Goal: Complete application form

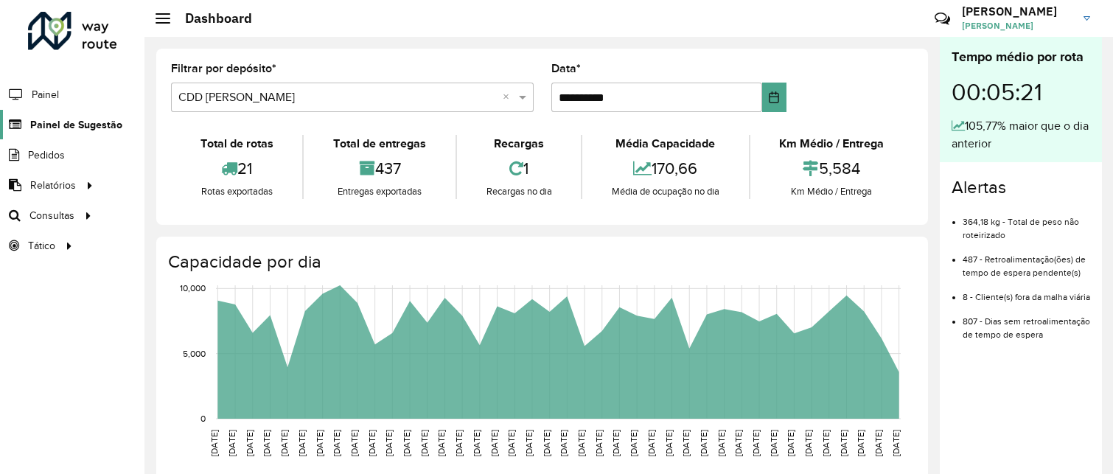
click at [80, 125] on span "Painel de Sugestão" at bounding box center [76, 124] width 92 height 15
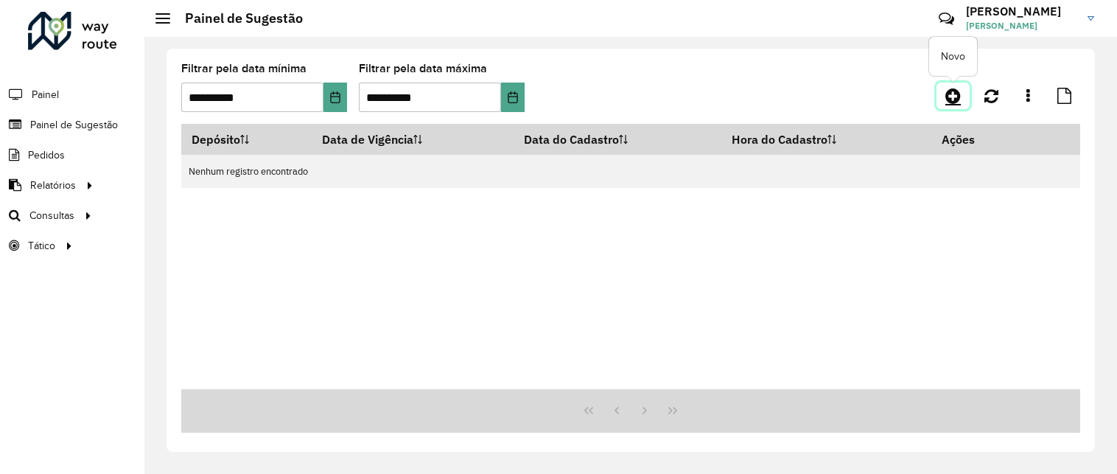
click at [951, 97] on icon at bounding box center [953, 96] width 15 height 18
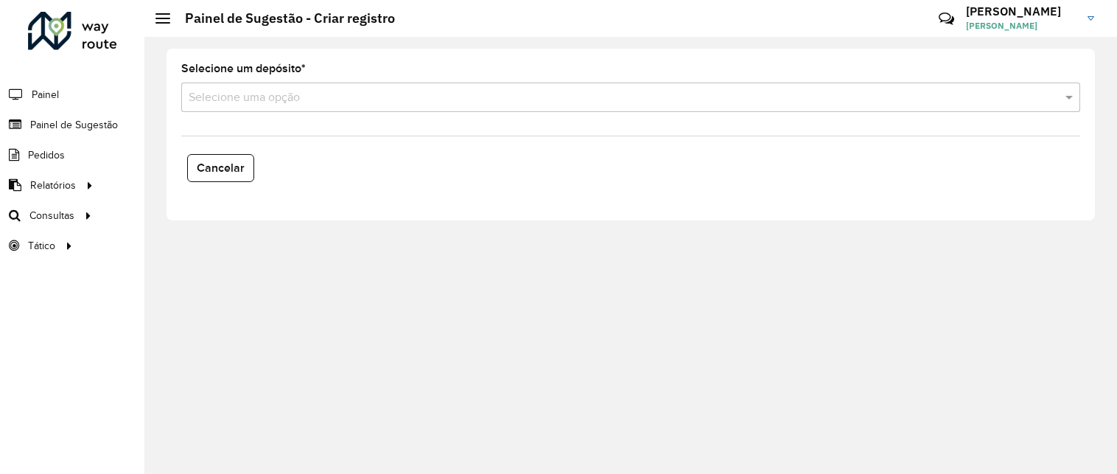
click at [289, 85] on div "Selecione uma opção" at bounding box center [630, 97] width 899 height 29
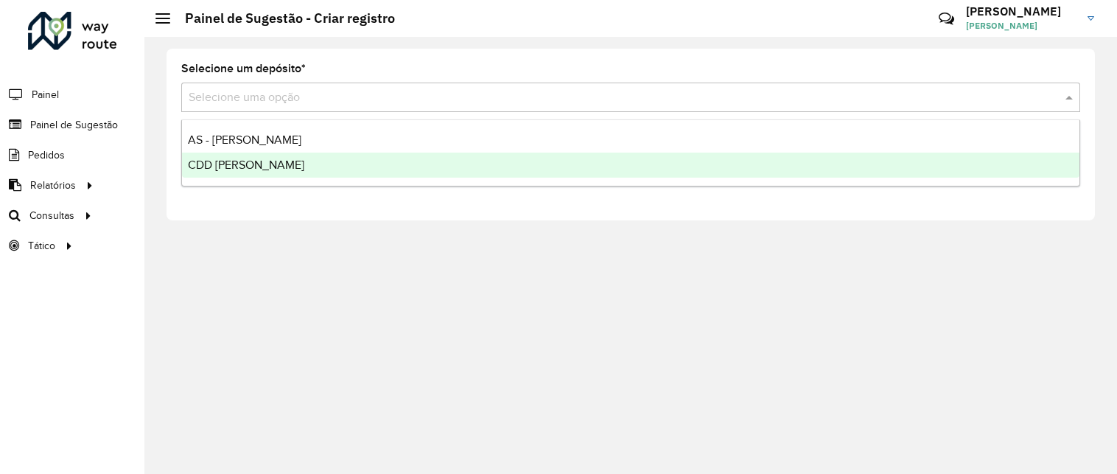
click at [259, 165] on span "CDD [PERSON_NAME]" at bounding box center [246, 164] width 116 height 13
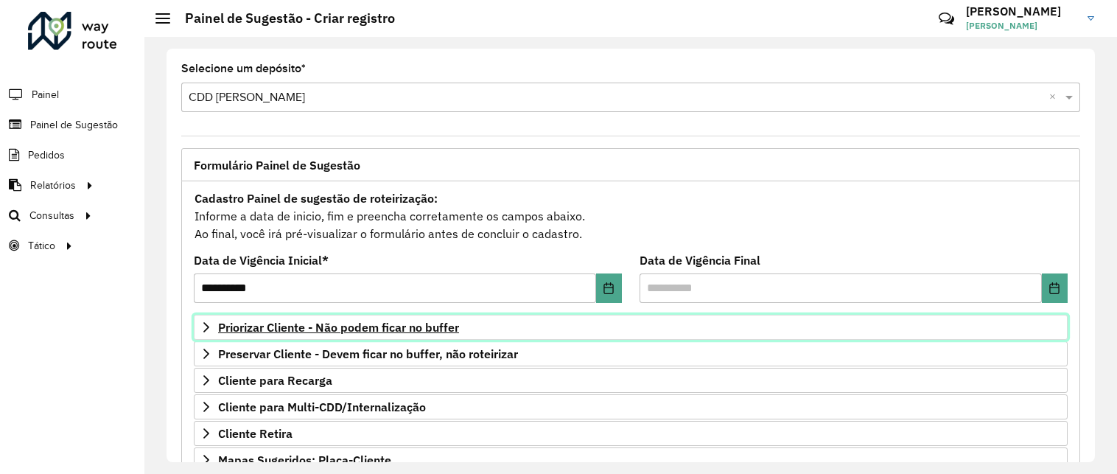
click at [374, 330] on span "Priorizar Cliente - Não podem ficar no buffer" at bounding box center [338, 327] width 241 height 12
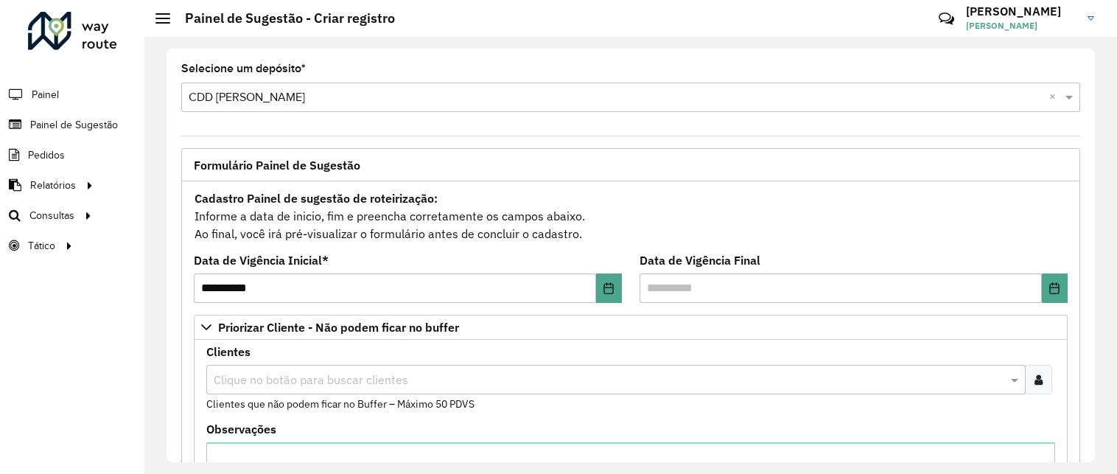
click at [1035, 378] on icon at bounding box center [1039, 380] width 8 height 12
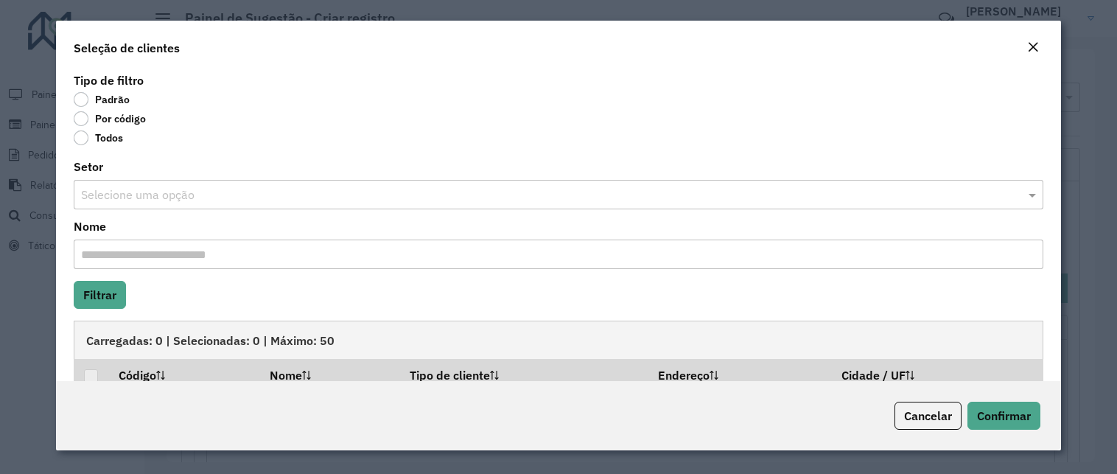
click at [105, 121] on label "Por código" at bounding box center [110, 118] width 72 height 15
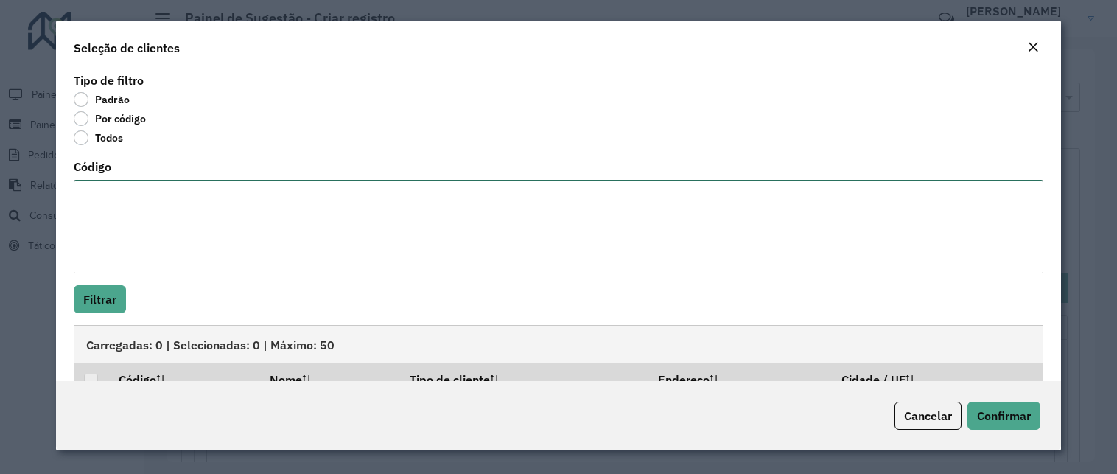
click at [139, 207] on textarea "Código" at bounding box center [559, 227] width 970 height 94
paste textarea "**** ***** **** ***** **** ***** **** ***** ***** ***** *****"
type textarea "**** ***** **** ***** **** ***** **** ***** ***** ***** *****"
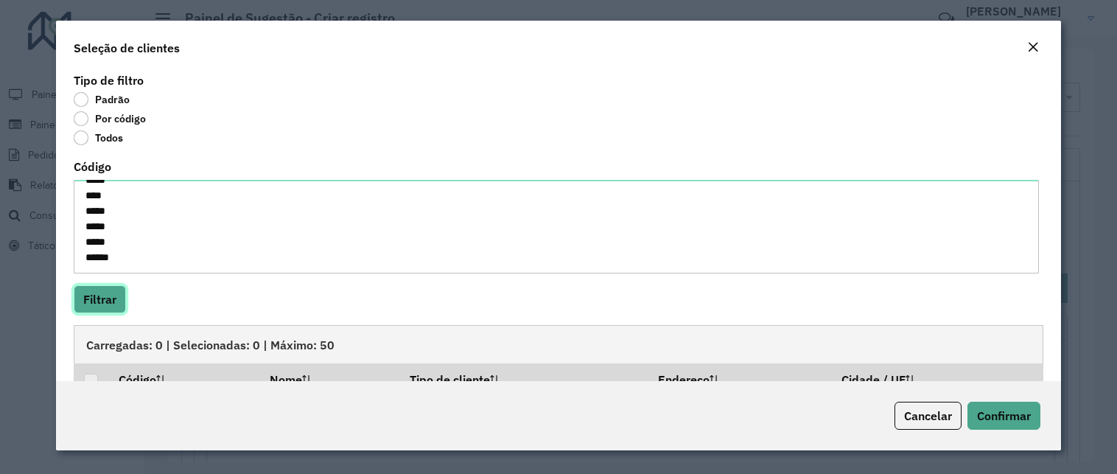
click at [119, 301] on button "Filtrar" at bounding box center [100, 299] width 52 height 28
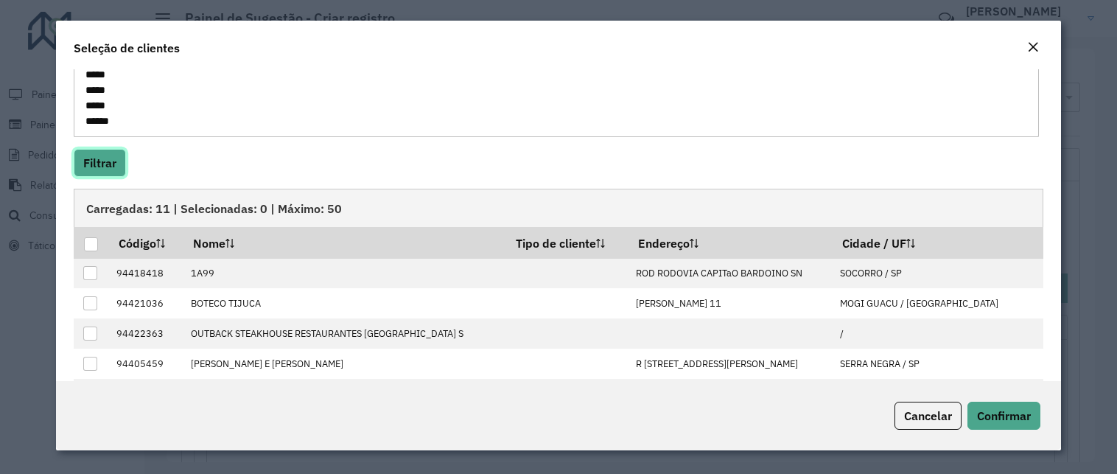
scroll to position [205, 0]
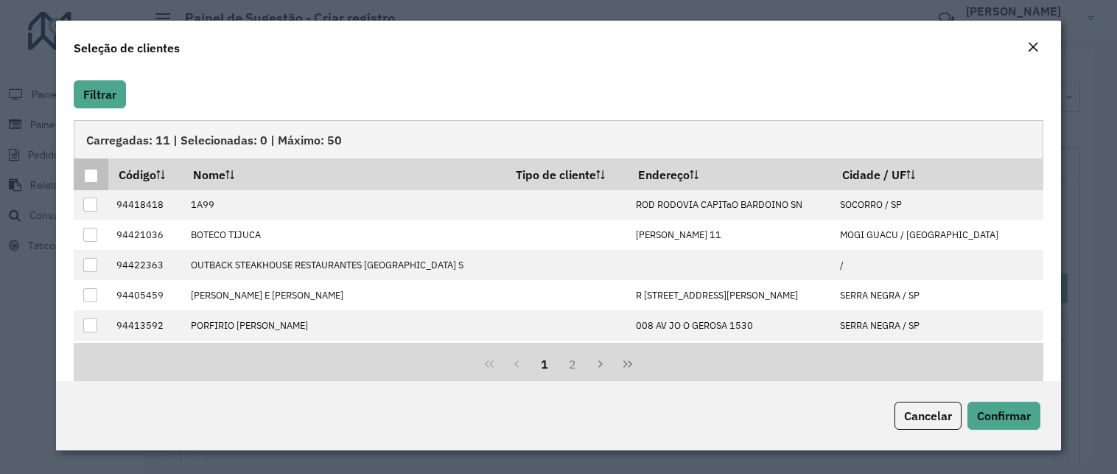
click at [91, 178] on div at bounding box center [91, 176] width 14 height 14
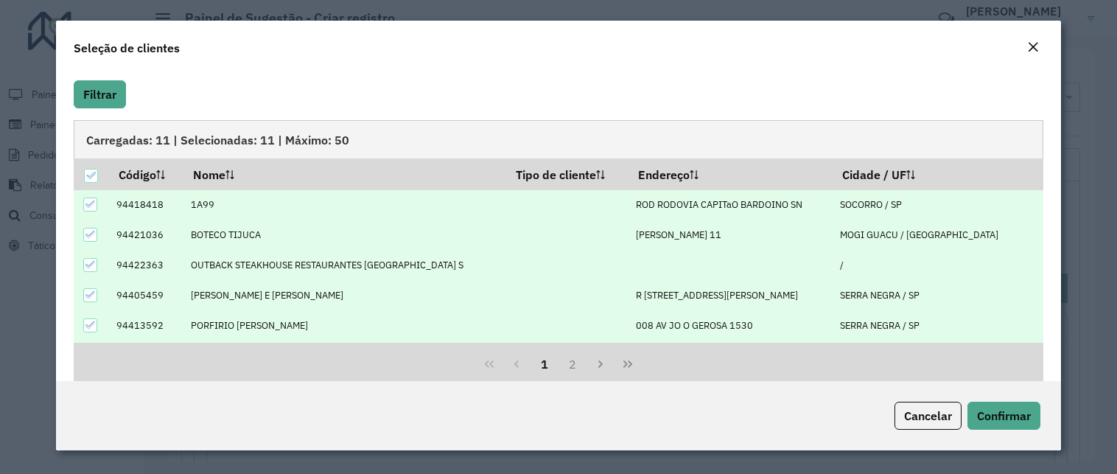
scroll to position [149, 0]
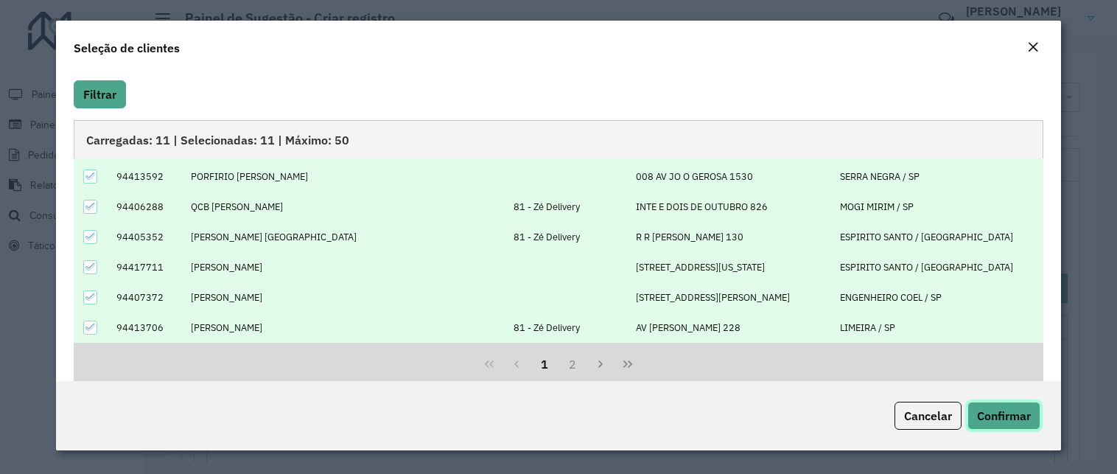
click at [989, 414] on span "Confirmar" at bounding box center [1004, 415] width 54 height 15
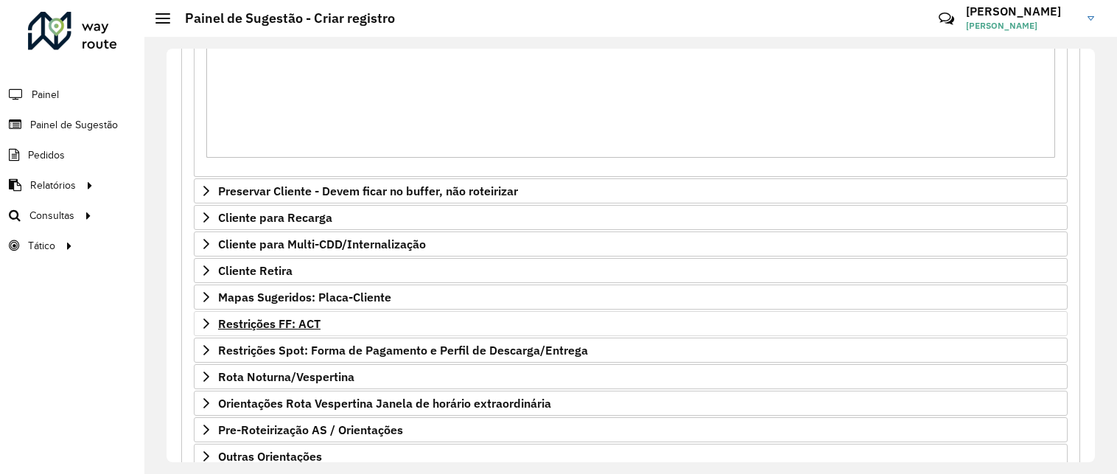
scroll to position [507, 0]
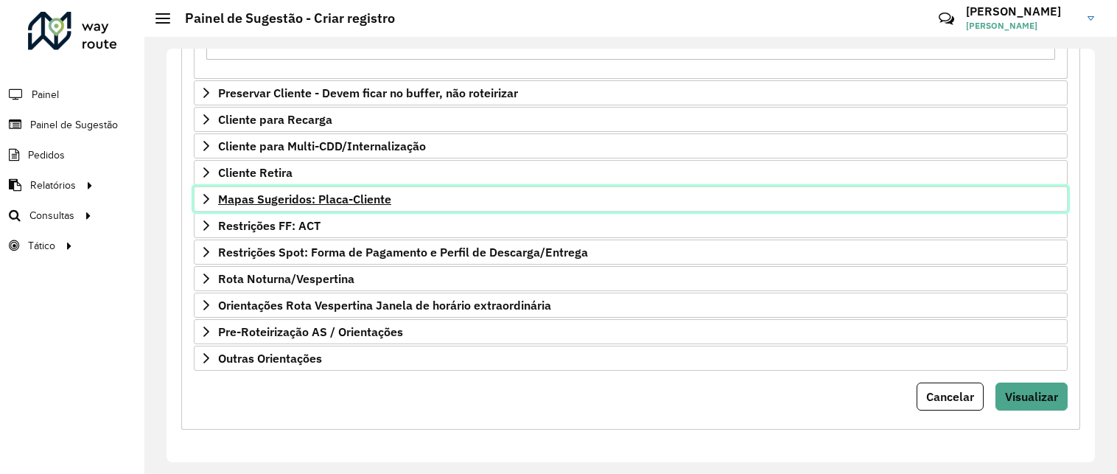
click at [285, 203] on span "Mapas Sugeridos: Placa-Cliente" at bounding box center [304, 199] width 173 height 12
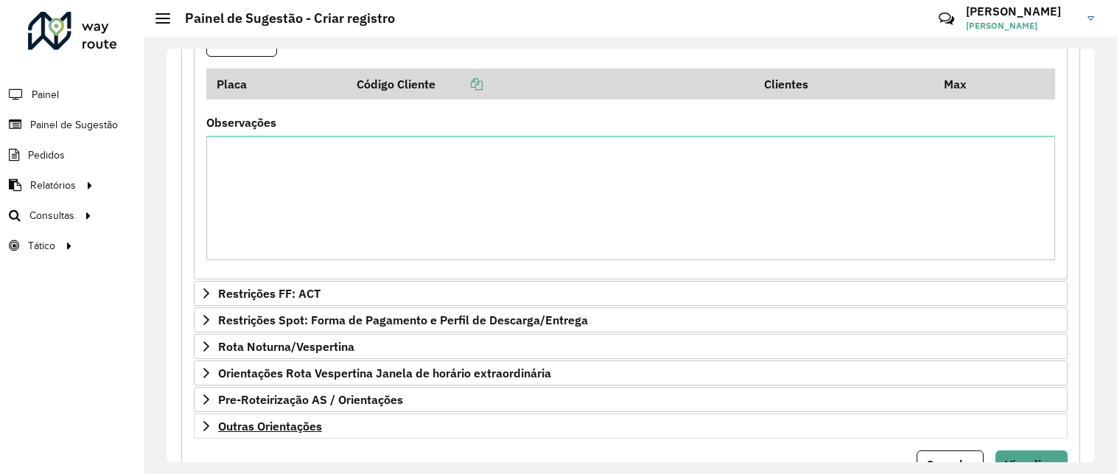
scroll to position [688, 0]
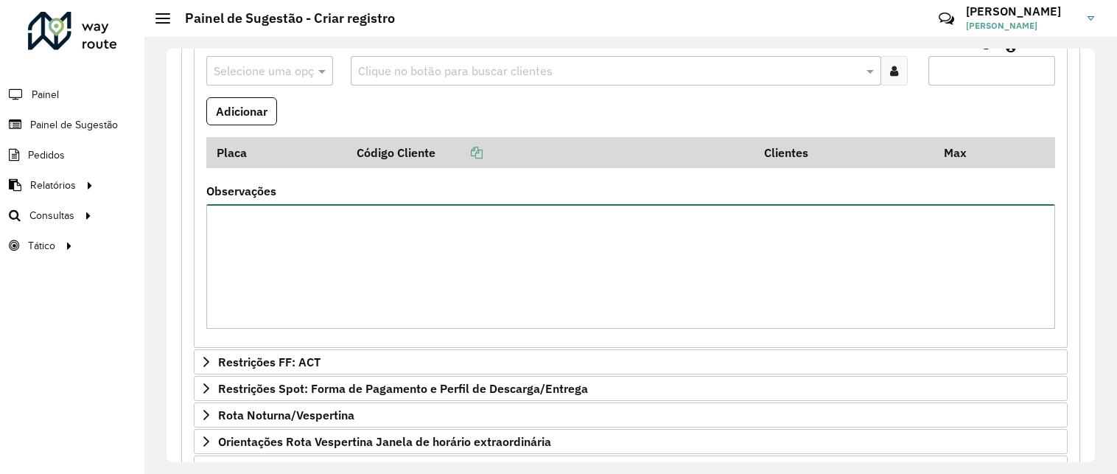
click at [249, 257] on textarea "Observações" at bounding box center [630, 266] width 849 height 125
type textarea "**********"
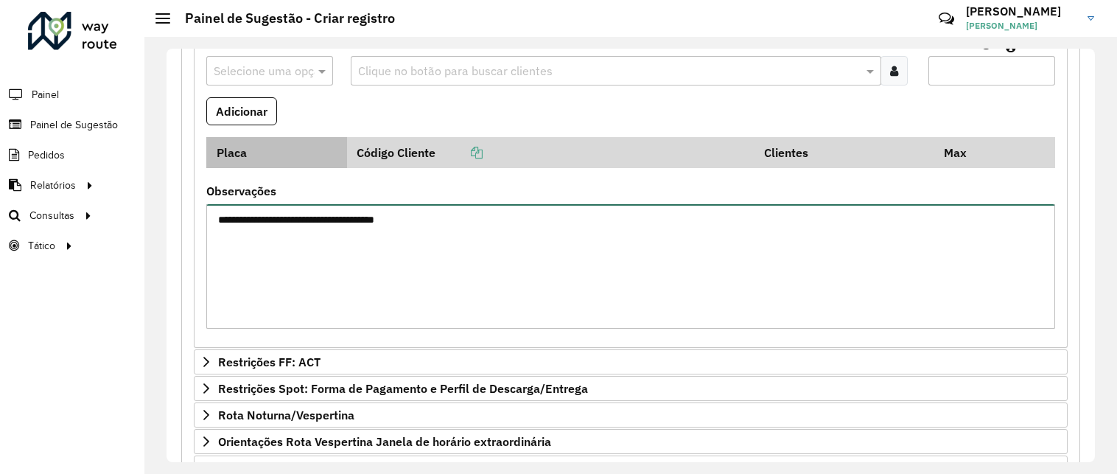
scroll to position [551, 0]
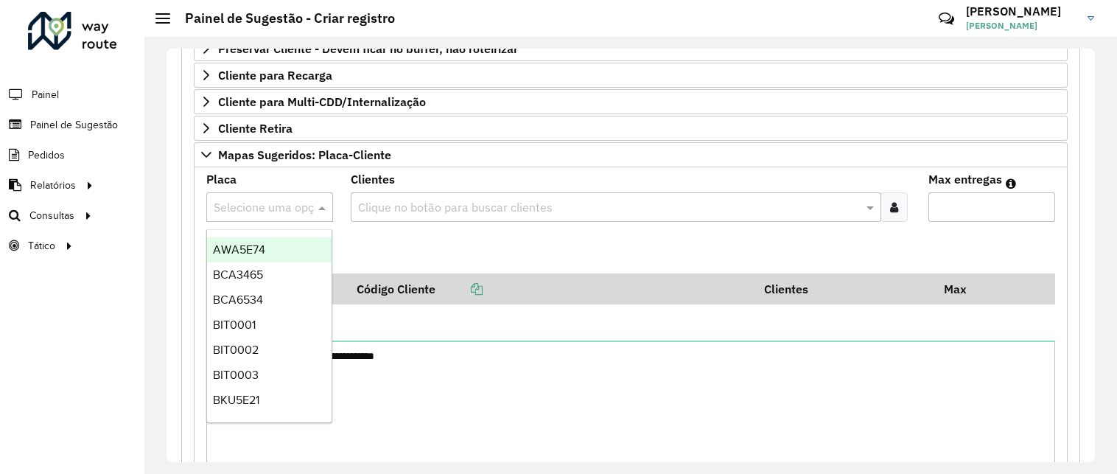
click at [258, 207] on input "text" at bounding box center [255, 208] width 83 height 18
type input "***"
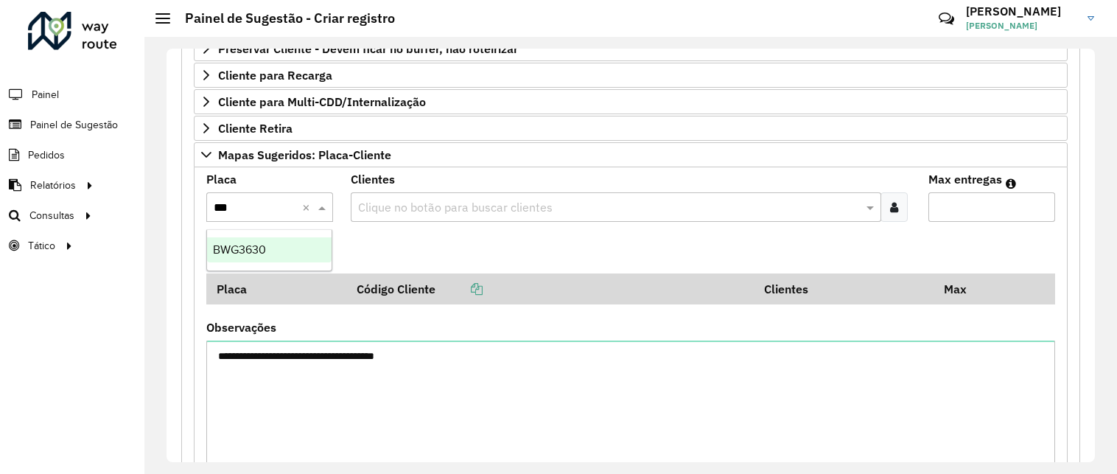
click at [276, 242] on div "BWG3630" at bounding box center [269, 249] width 125 height 25
click at [894, 204] on icon at bounding box center [894, 207] width 8 height 12
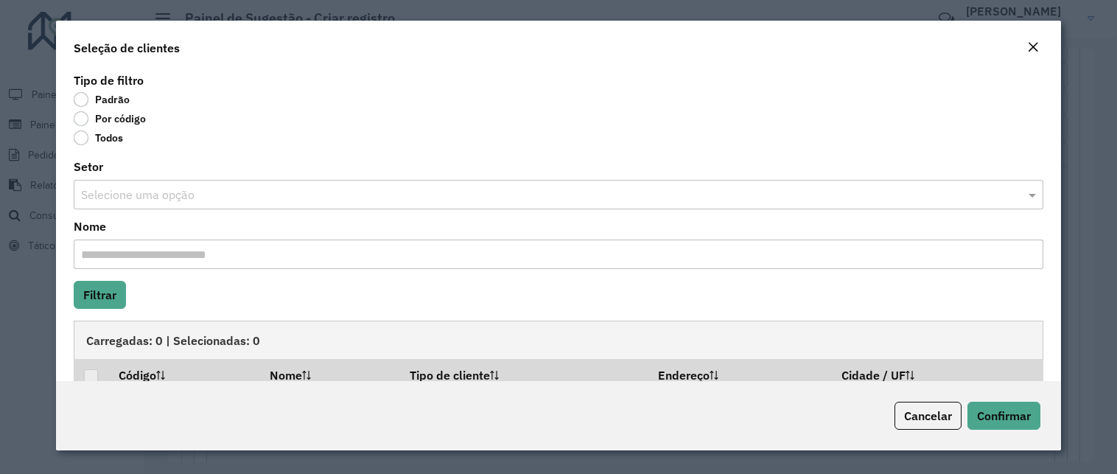
click at [133, 114] on label "Por código" at bounding box center [110, 118] width 72 height 15
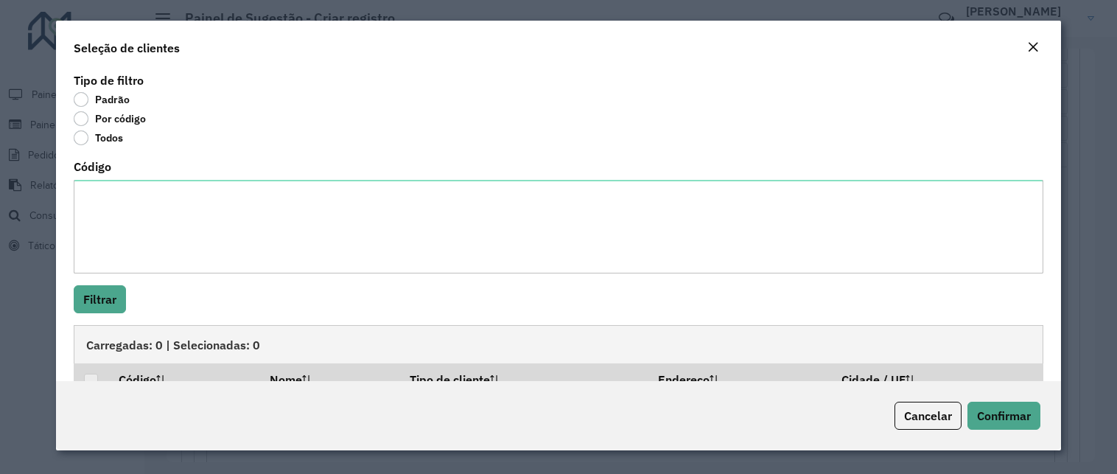
click at [137, 179] on div "Código" at bounding box center [559, 217] width 970 height 112
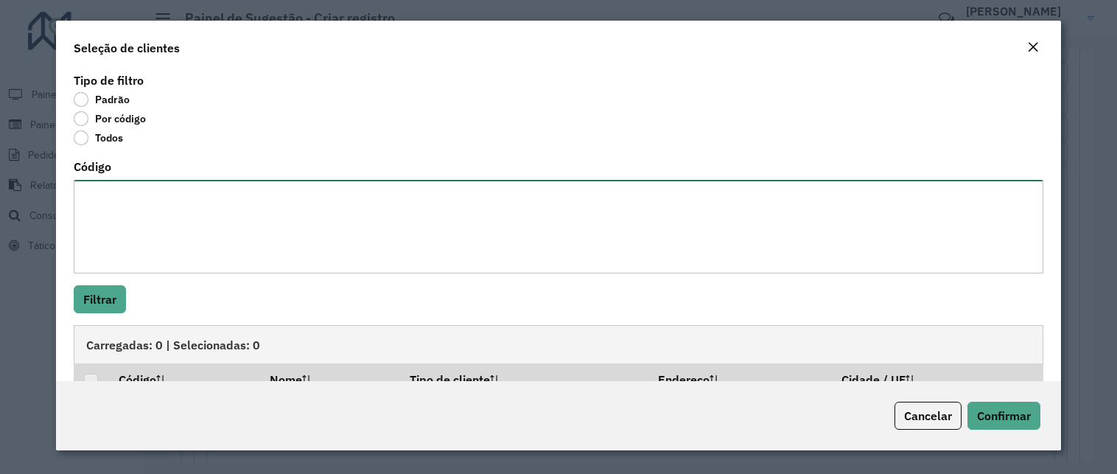
click at [135, 189] on textarea "Código" at bounding box center [559, 227] width 970 height 94
paste textarea "****"
type textarea "****"
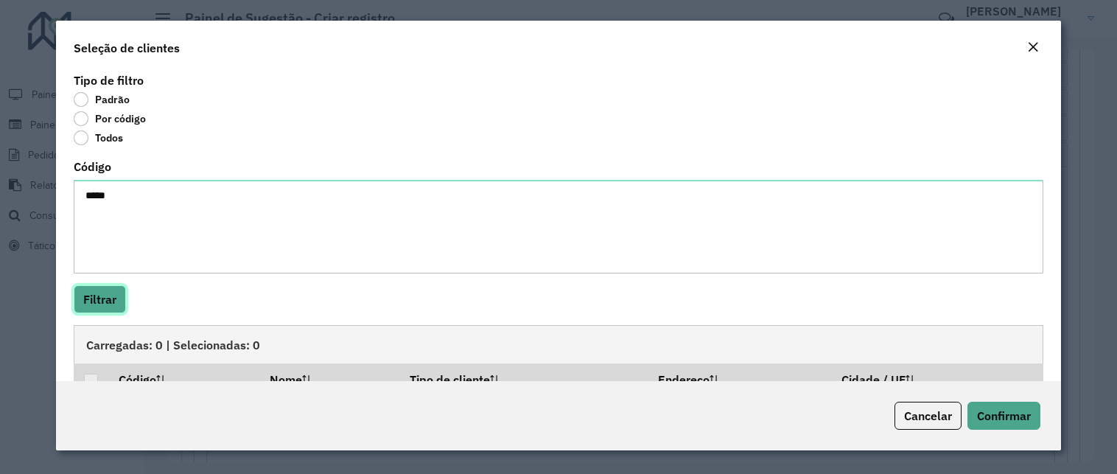
click at [106, 298] on button "Filtrar" at bounding box center [100, 299] width 52 height 28
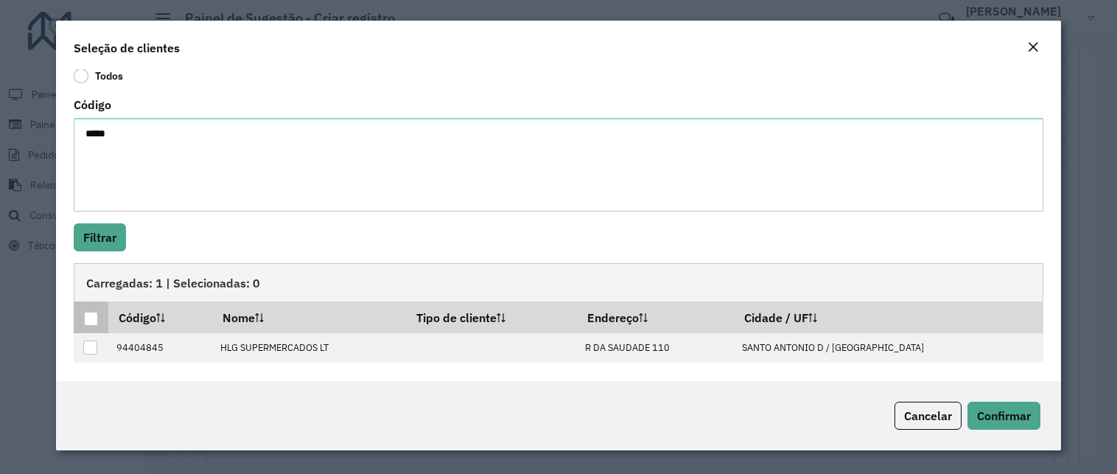
click at [98, 318] on div at bounding box center [91, 319] width 15 height 15
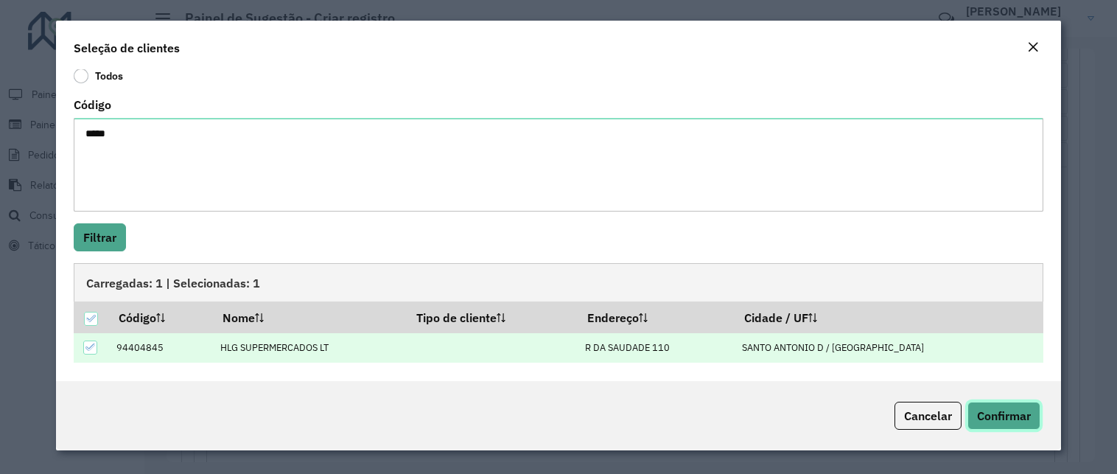
click at [986, 415] on span "Confirmar" at bounding box center [1004, 415] width 54 height 15
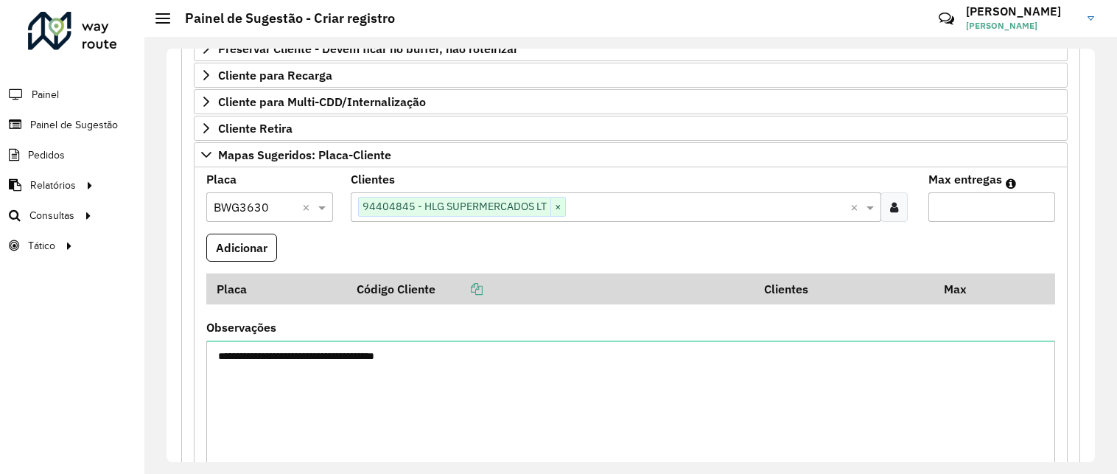
click at [966, 194] on input "Max entregas" at bounding box center [992, 206] width 127 height 29
type input "*"
click at [269, 246] on button "Adicionar" at bounding box center [241, 248] width 71 height 28
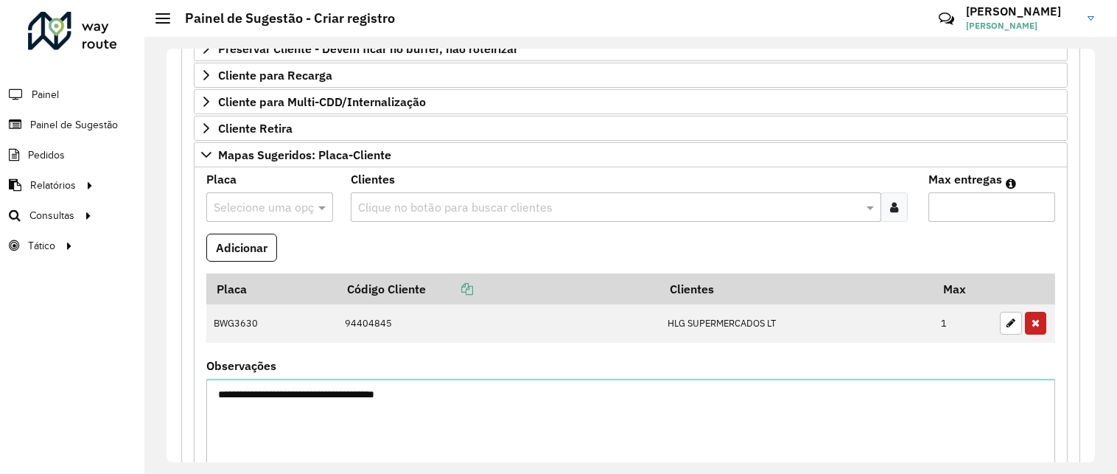
click at [268, 199] on input "text" at bounding box center [255, 208] width 83 height 18
type input "****"
click at [254, 244] on span "DAT1G33" at bounding box center [237, 249] width 48 height 13
click at [890, 209] on icon at bounding box center [894, 207] width 8 height 12
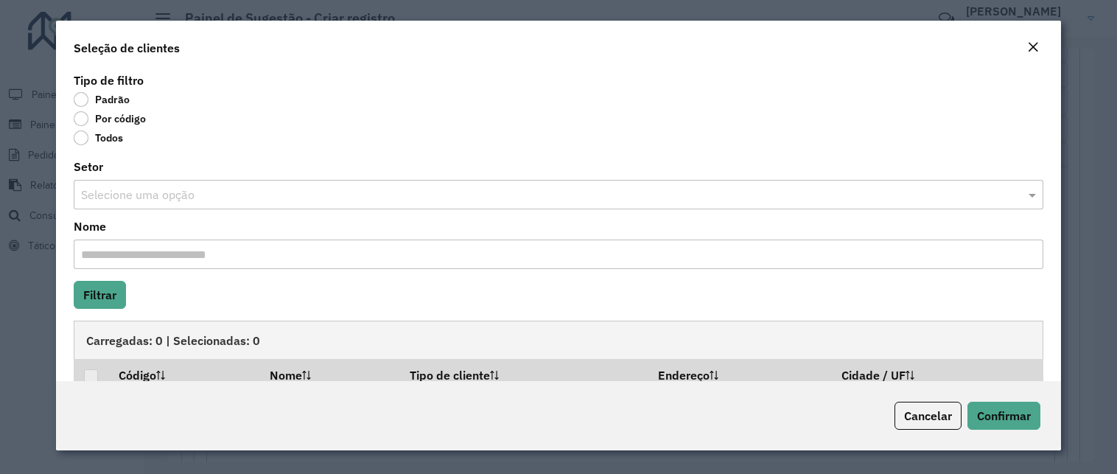
click at [147, 114] on div "Por código" at bounding box center [559, 122] width 970 height 18
click at [134, 129] on div "Por código" at bounding box center [559, 122] width 970 height 18
click at [122, 123] on label "Por código" at bounding box center [110, 118] width 72 height 15
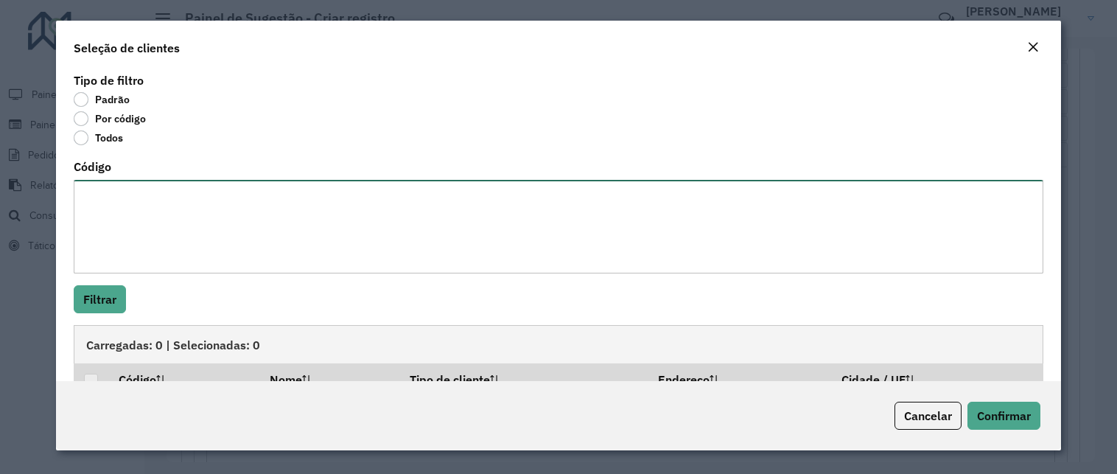
click at [122, 189] on textarea "Código" at bounding box center [559, 227] width 970 height 94
paste textarea "***** *****"
type textarea "***** *****"
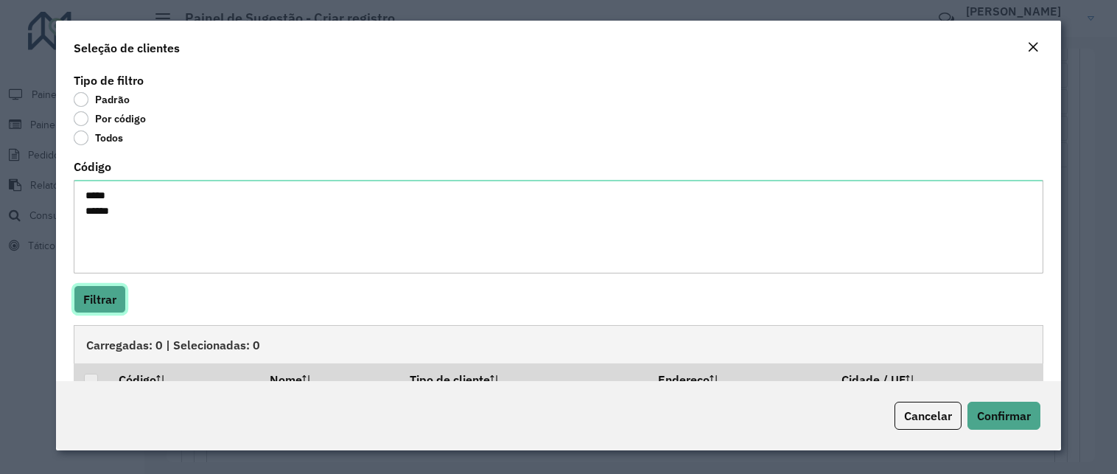
click at [108, 293] on button "Filtrar" at bounding box center [100, 299] width 52 height 28
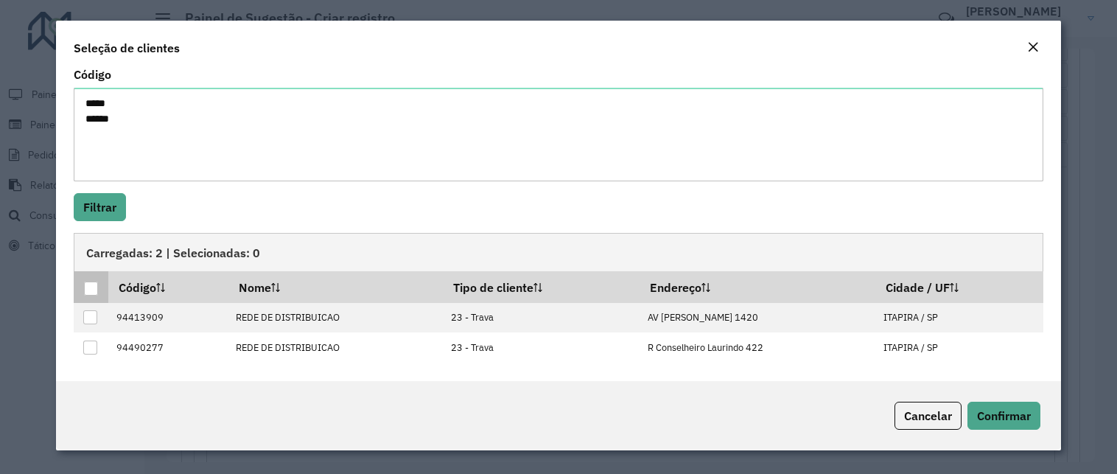
click at [97, 285] on div at bounding box center [91, 289] width 14 height 14
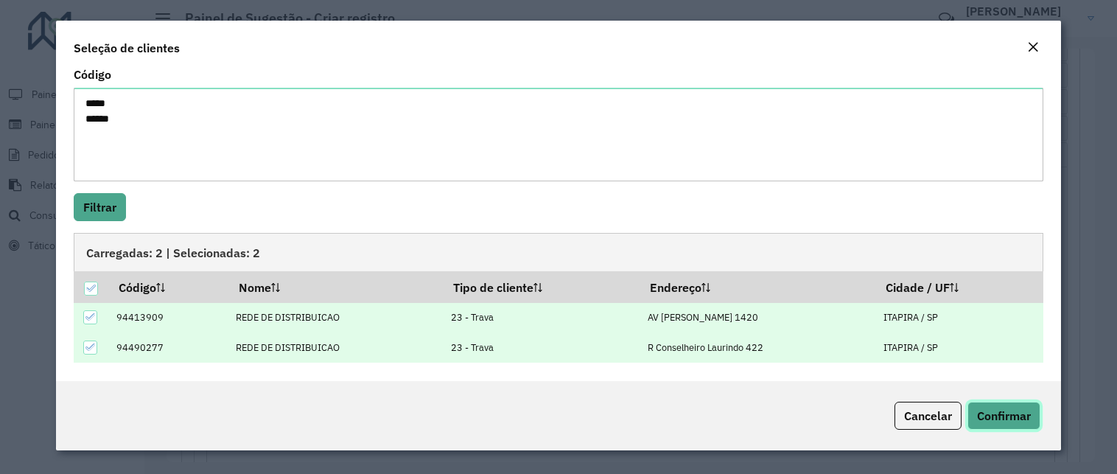
click at [975, 416] on button "Confirmar" at bounding box center [1004, 416] width 73 height 28
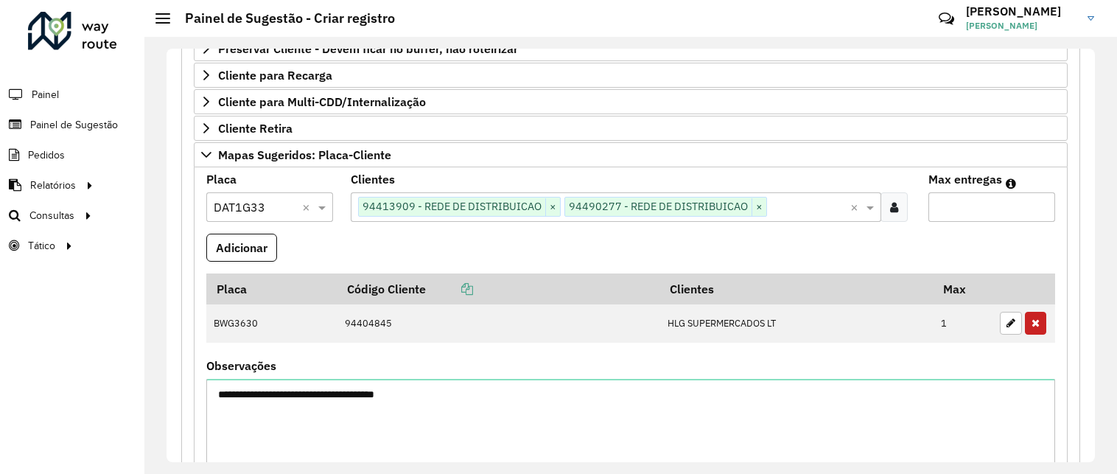
click at [967, 212] on input "Max entregas" at bounding box center [992, 206] width 127 height 29
type input "*"
click at [258, 238] on button "Adicionar" at bounding box center [241, 248] width 71 height 28
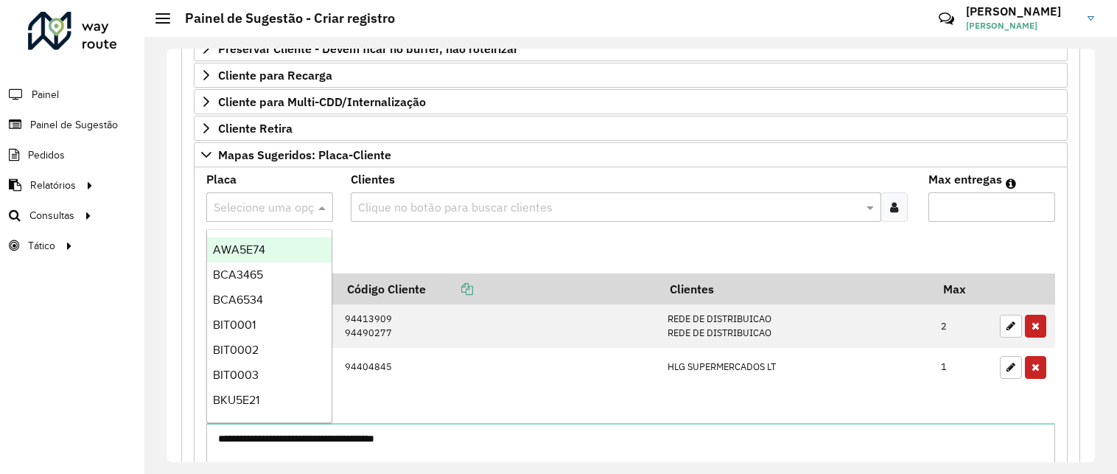
click at [243, 208] on input "text" at bounding box center [255, 208] width 83 height 18
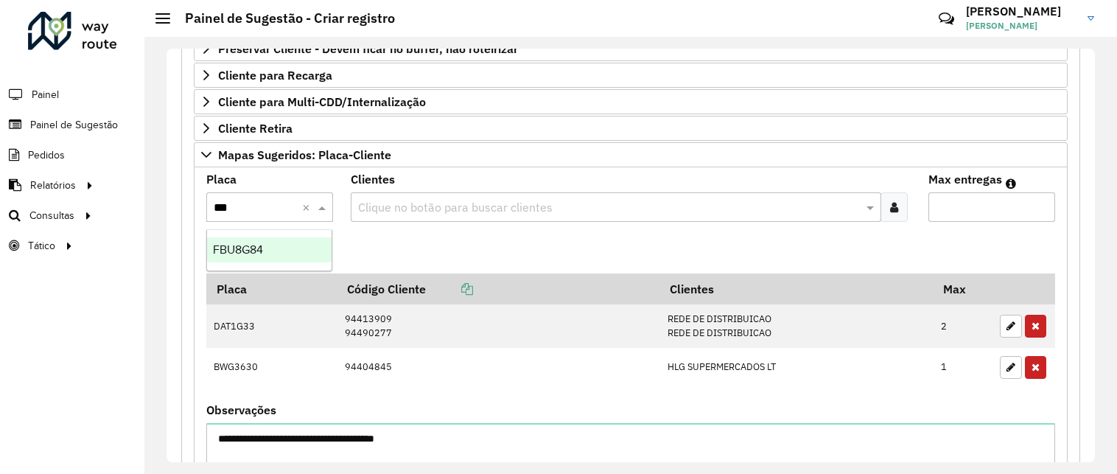
type input "****"
click at [273, 242] on div "FBU8G84" at bounding box center [269, 249] width 125 height 25
click at [890, 209] on icon at bounding box center [894, 207] width 8 height 12
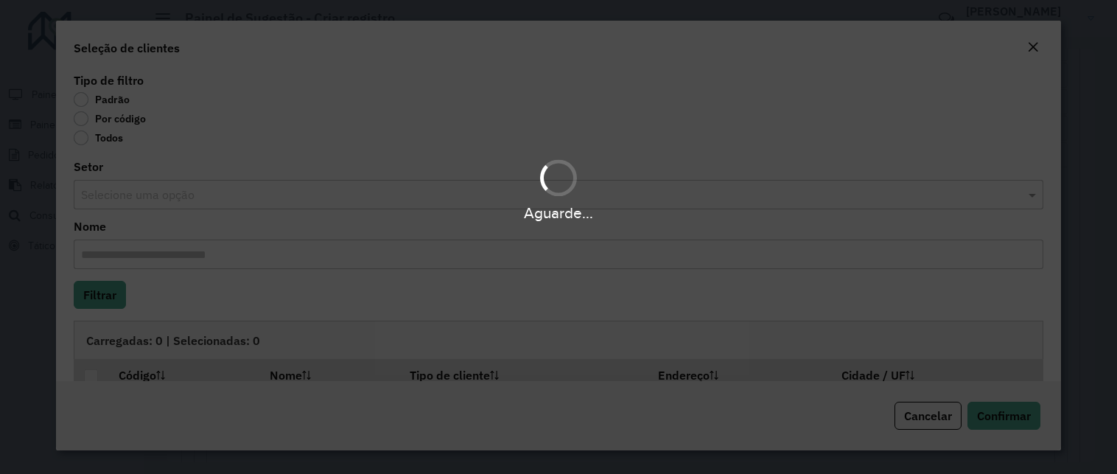
click at [130, 126] on div "Aguarde..." at bounding box center [558, 237] width 1117 height 474
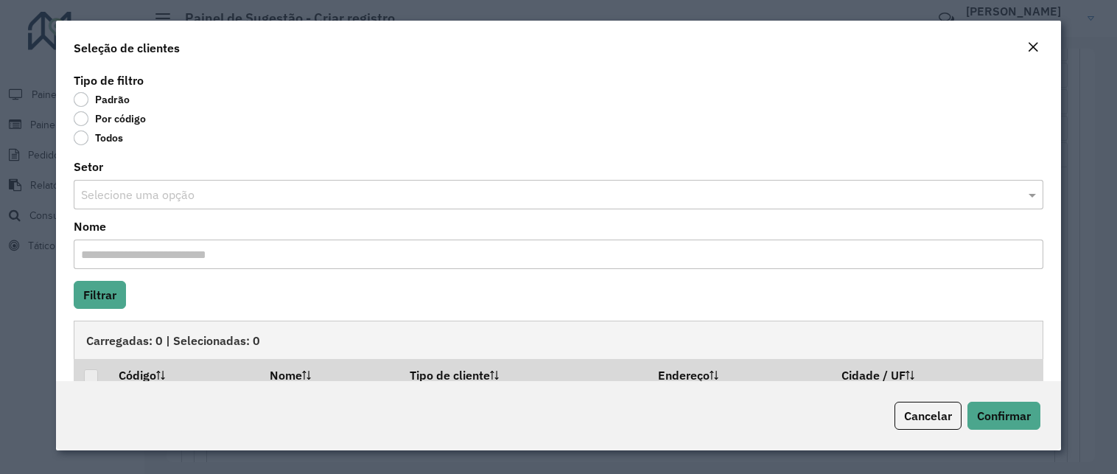
click at [126, 122] on label "Por código" at bounding box center [110, 118] width 72 height 15
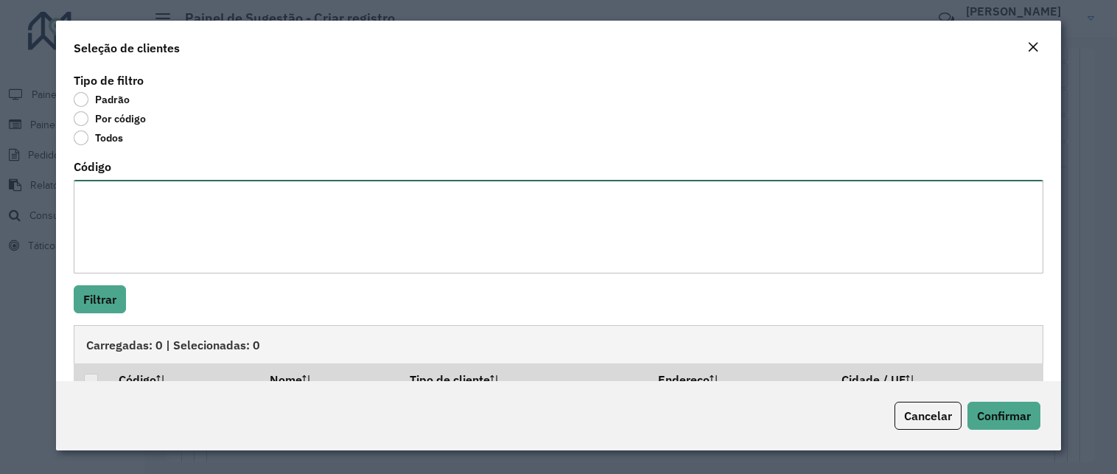
click at [152, 196] on textarea "Código" at bounding box center [559, 227] width 970 height 94
paste textarea "**** **** *****"
type textarea "**** **** *****"
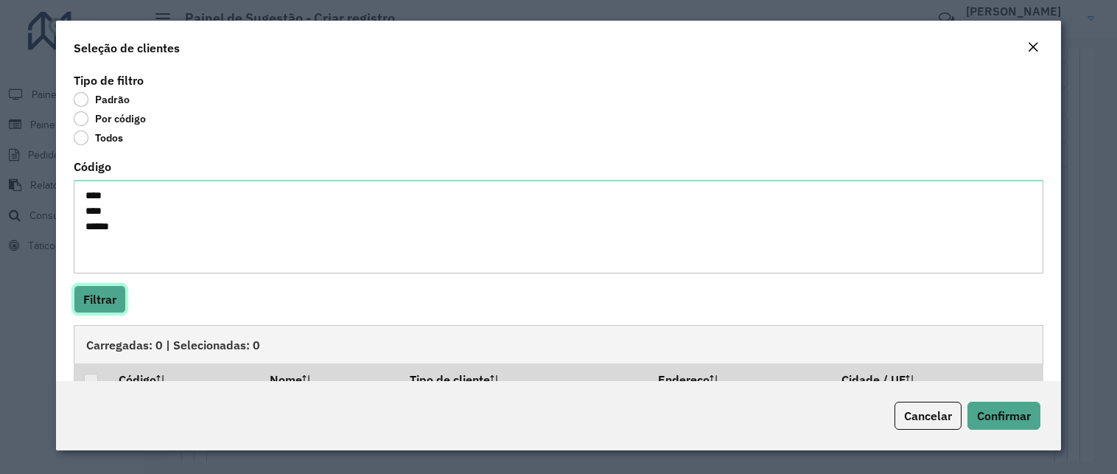
click at [115, 297] on button "Filtrar" at bounding box center [100, 299] width 52 height 28
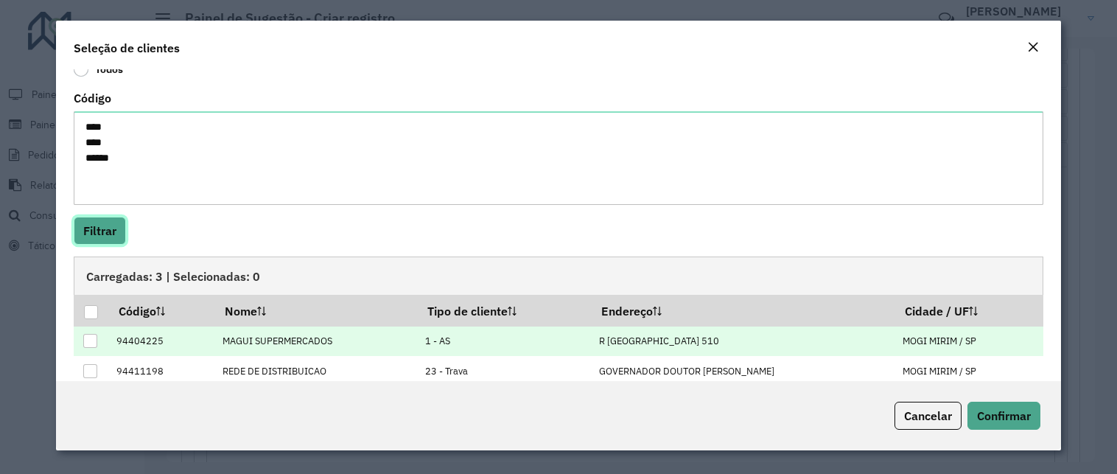
scroll to position [122, 0]
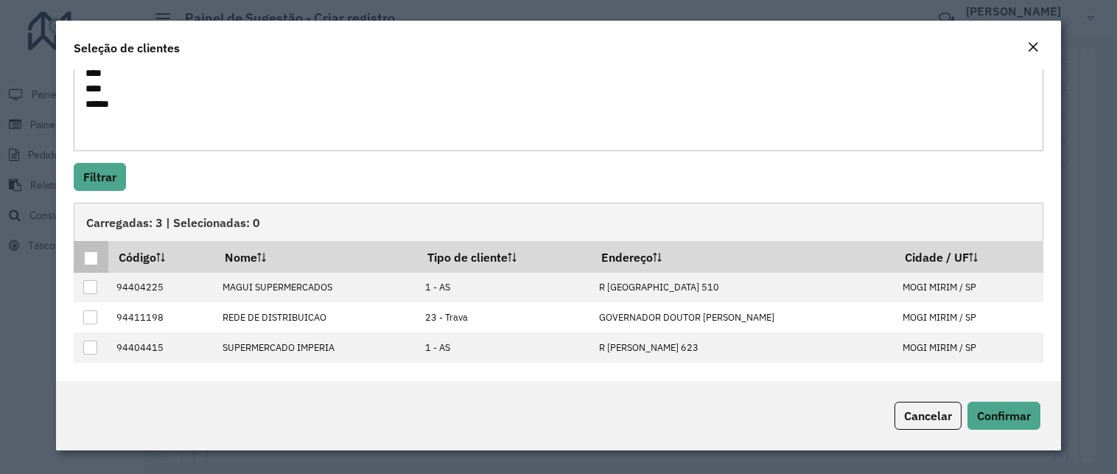
click at [97, 256] on div at bounding box center [91, 258] width 14 height 14
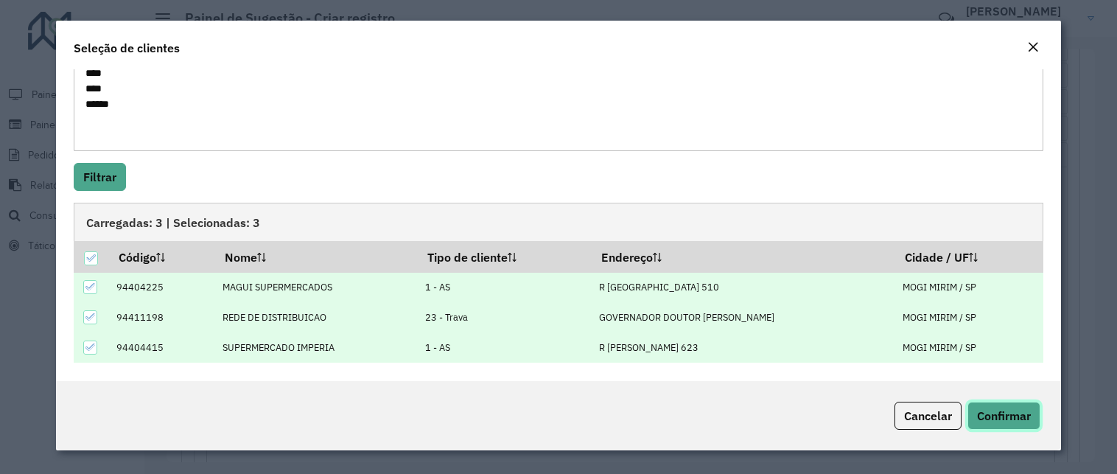
click at [989, 412] on span "Confirmar" at bounding box center [1004, 415] width 54 height 15
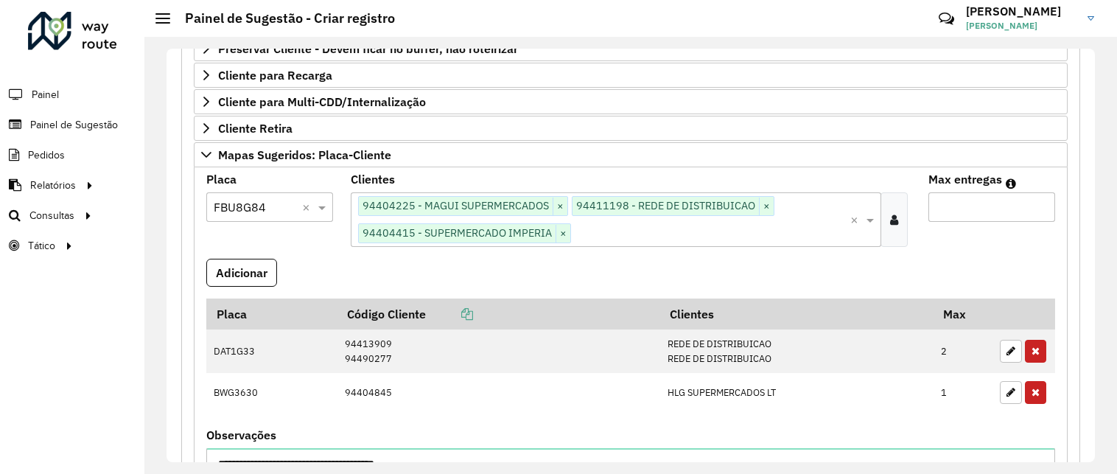
click at [955, 211] on input "Max entregas" at bounding box center [992, 206] width 127 height 29
type input "*"
click at [222, 262] on button "Adicionar" at bounding box center [241, 273] width 71 height 28
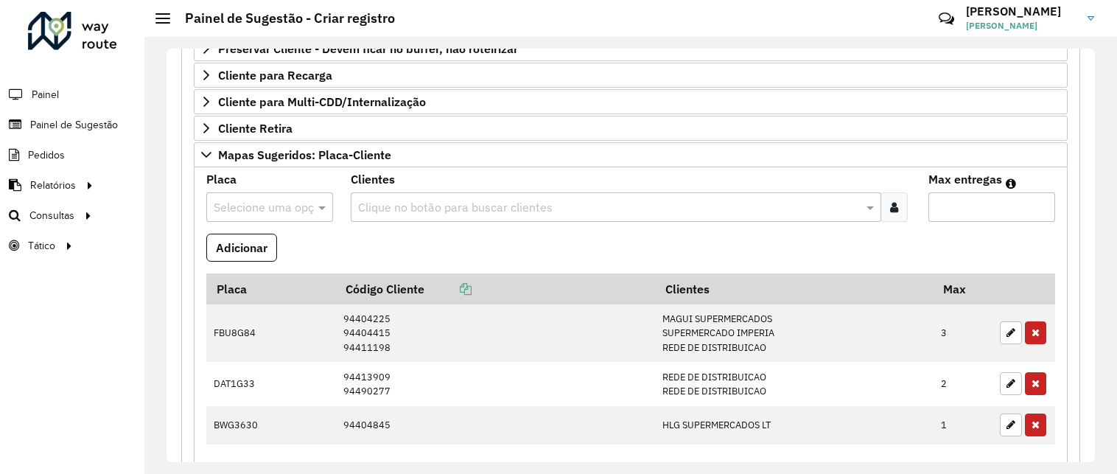
click at [234, 204] on input "text" at bounding box center [255, 208] width 83 height 18
type input "****"
click at [237, 248] on span "GBY0E96" at bounding box center [238, 249] width 50 height 13
click at [890, 209] on icon at bounding box center [894, 207] width 8 height 12
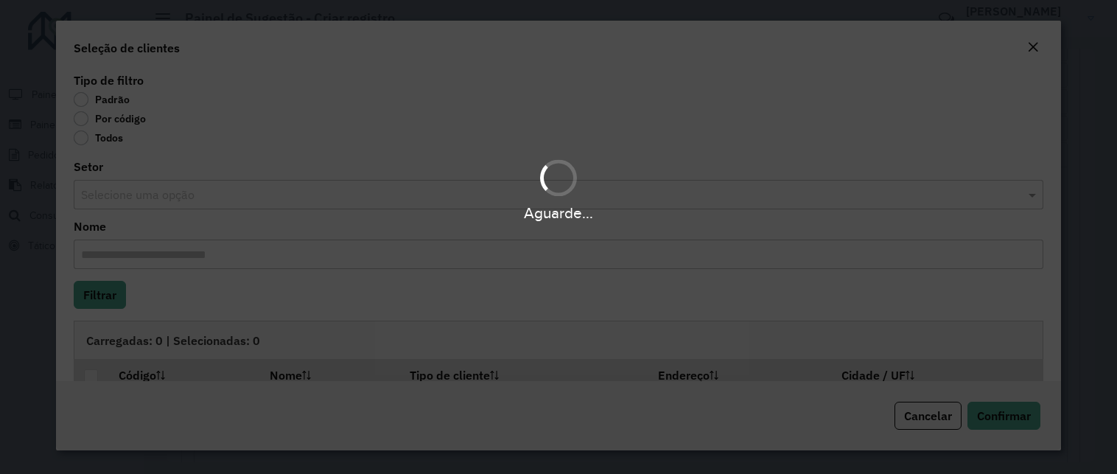
click at [128, 125] on label "Por código" at bounding box center [110, 118] width 72 height 15
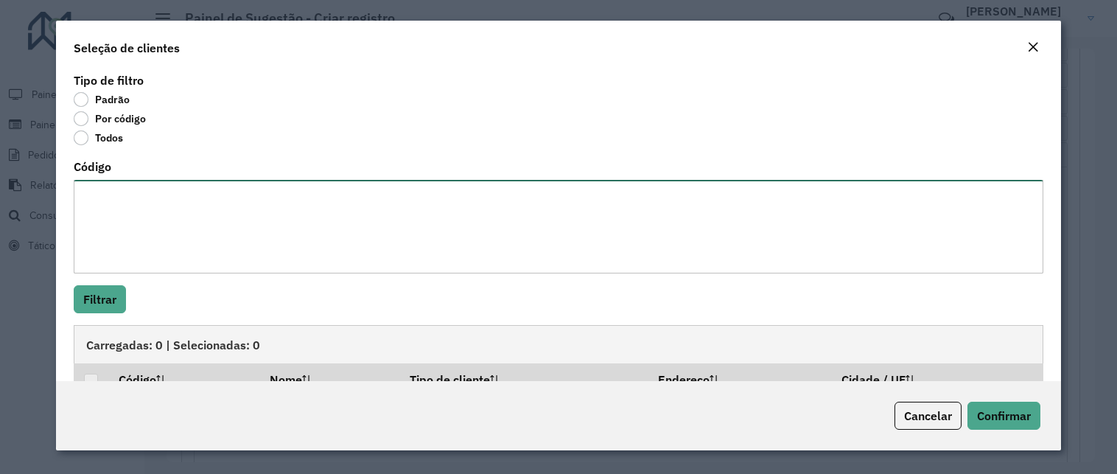
click at [156, 213] on textarea "Código" at bounding box center [559, 227] width 970 height 94
paste textarea "***** ***** **** ***** ****"
type textarea "***** ***** **** ***** ****"
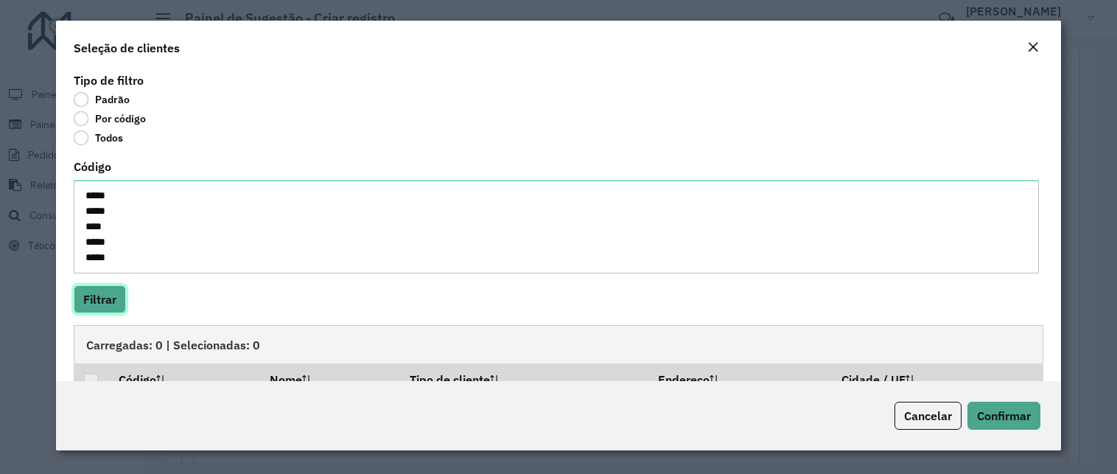
click at [116, 298] on button "Filtrar" at bounding box center [100, 299] width 52 height 28
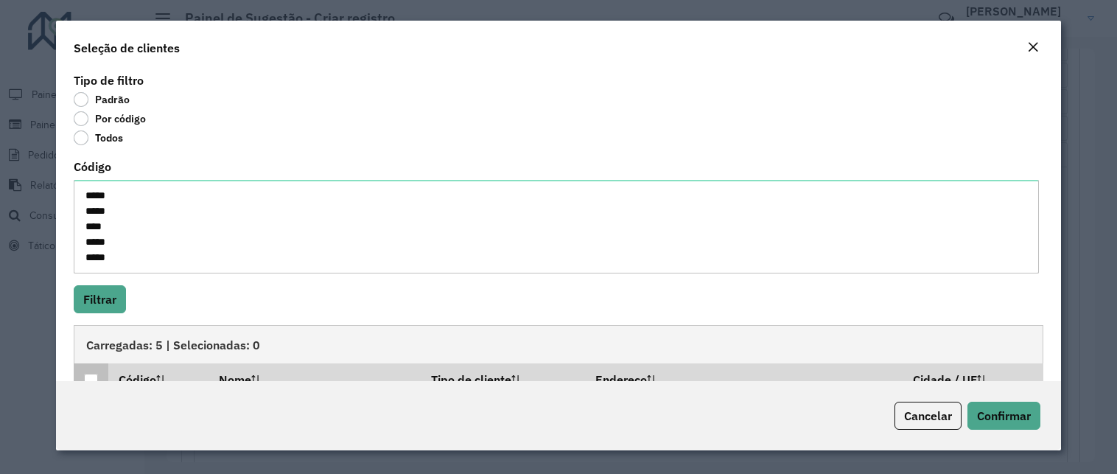
click at [90, 372] on p-tableheadercheckbox at bounding box center [91, 379] width 15 height 15
click at [90, 377] on div at bounding box center [91, 381] width 14 height 14
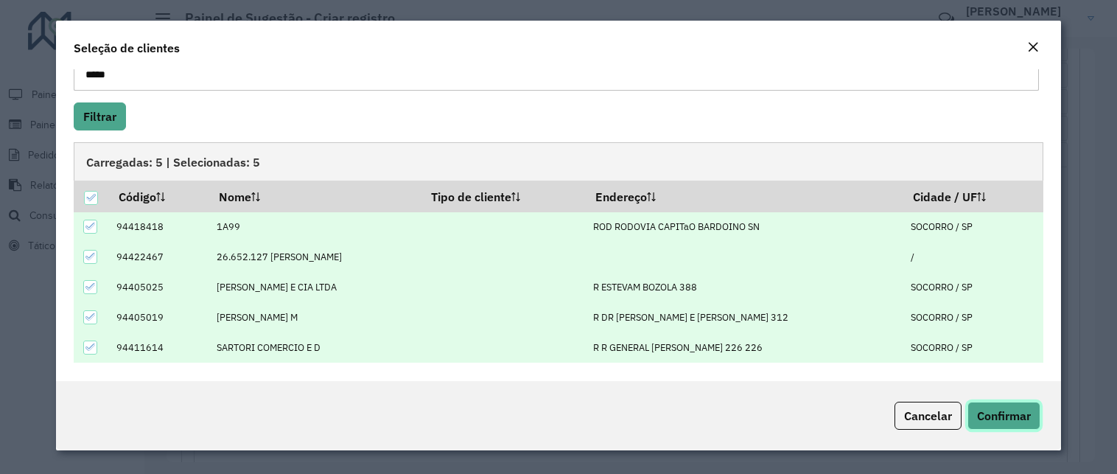
click at [1013, 412] on span "Confirmar" at bounding box center [1004, 415] width 54 height 15
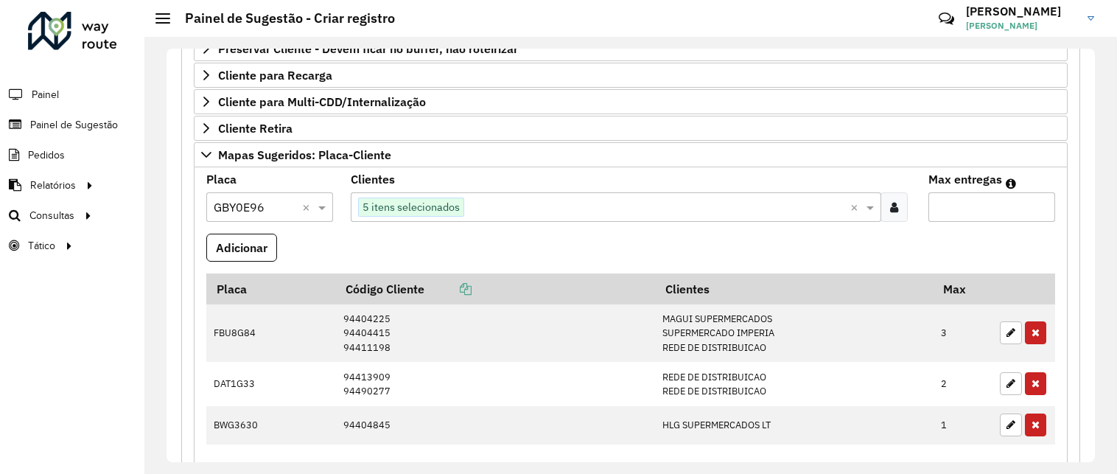
click at [980, 209] on input "Max entregas" at bounding box center [992, 206] width 127 height 29
type input "*"
click at [262, 245] on button "Adicionar" at bounding box center [241, 248] width 71 height 28
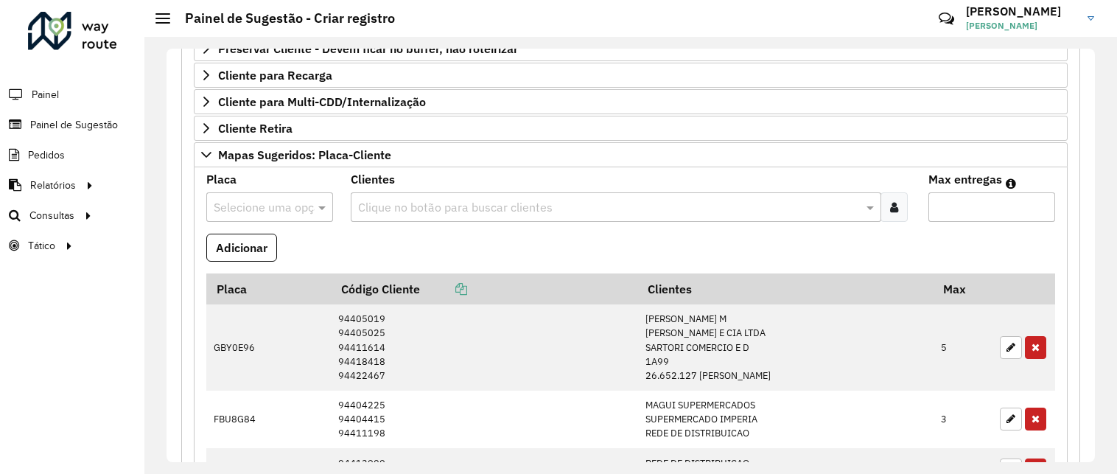
click at [238, 209] on input "text" at bounding box center [255, 208] width 83 height 18
type input "****"
click at [244, 239] on div "GID1C93" at bounding box center [269, 249] width 125 height 25
click at [892, 210] on icon at bounding box center [894, 207] width 8 height 12
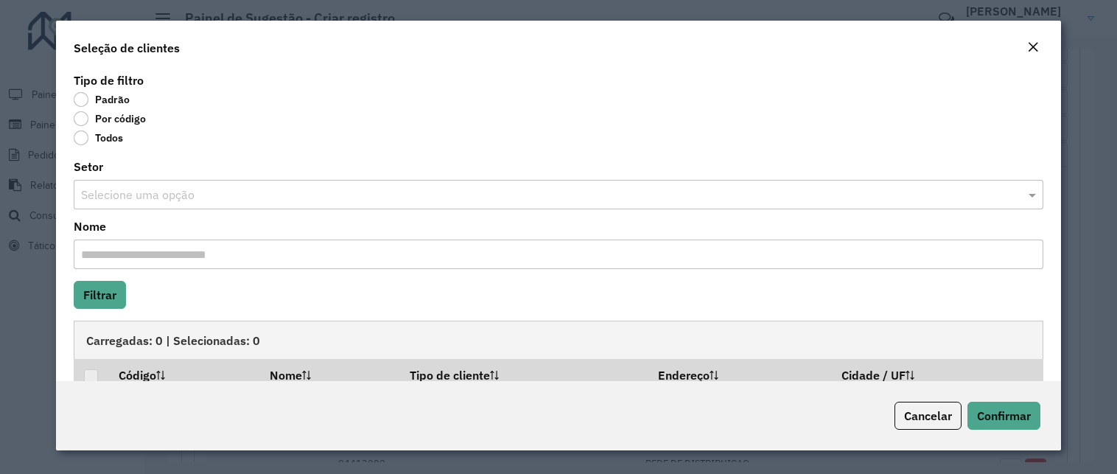
click at [128, 129] on div "Por código" at bounding box center [559, 122] width 970 height 18
click at [128, 124] on label "Por código" at bounding box center [110, 118] width 72 height 15
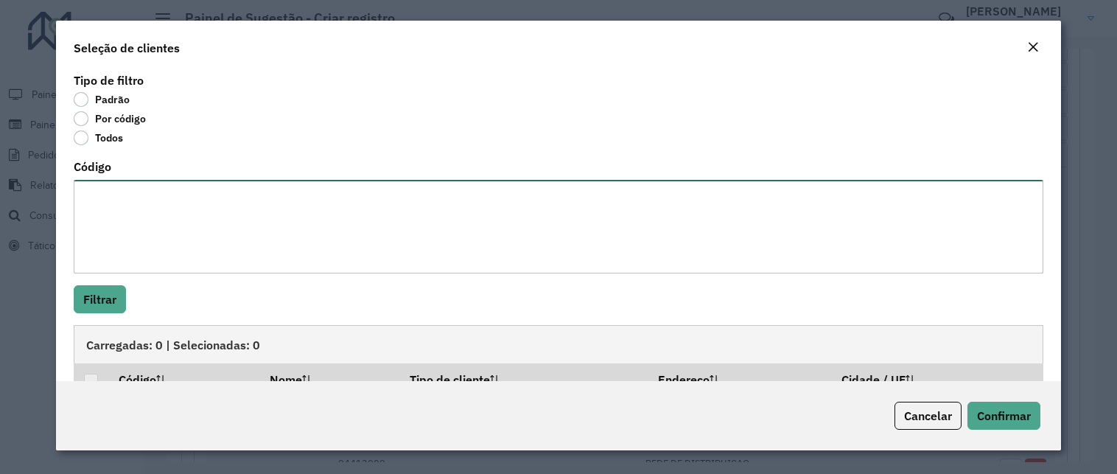
click at [122, 192] on textarea "Código" at bounding box center [559, 227] width 970 height 94
paste textarea "***** ****"
type textarea "***** ****"
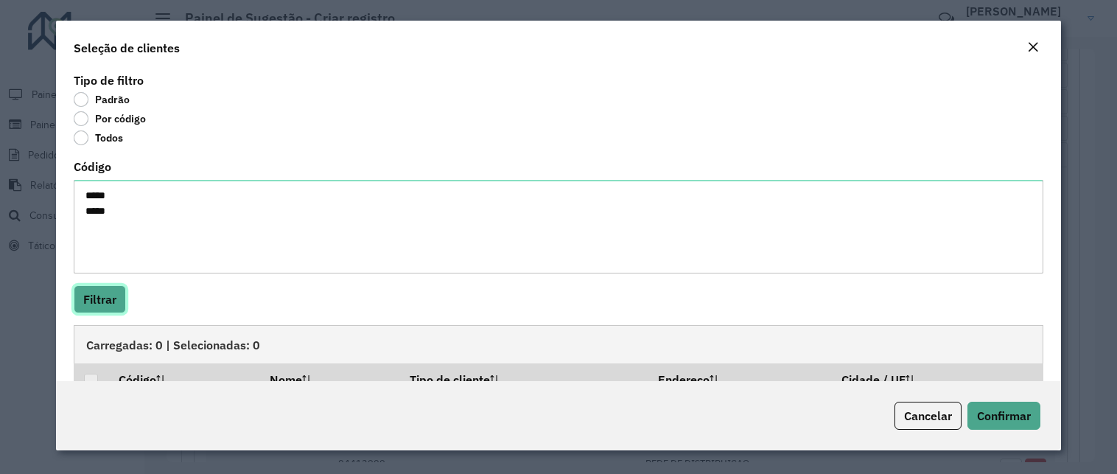
click at [100, 292] on button "Filtrar" at bounding box center [100, 299] width 52 height 28
click at [94, 374] on div at bounding box center [91, 381] width 14 height 14
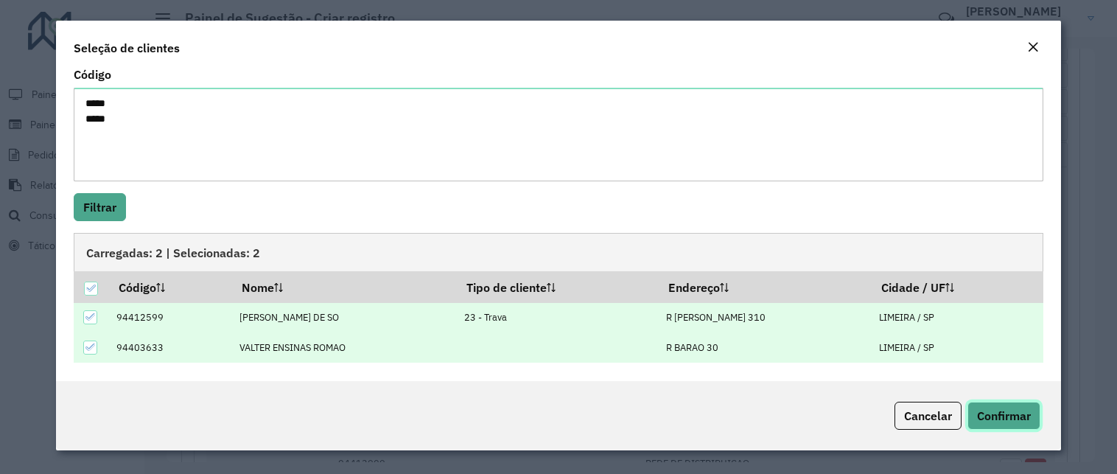
click at [982, 415] on span "Confirmar" at bounding box center [1004, 415] width 54 height 15
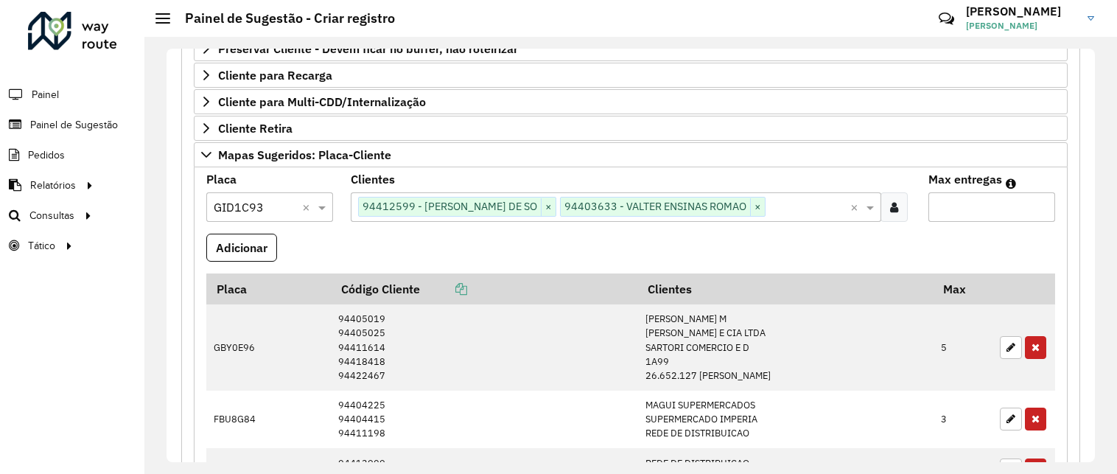
click at [949, 211] on input "Max entregas" at bounding box center [992, 206] width 127 height 29
type input "*"
click at [262, 250] on button "Adicionar" at bounding box center [241, 248] width 71 height 28
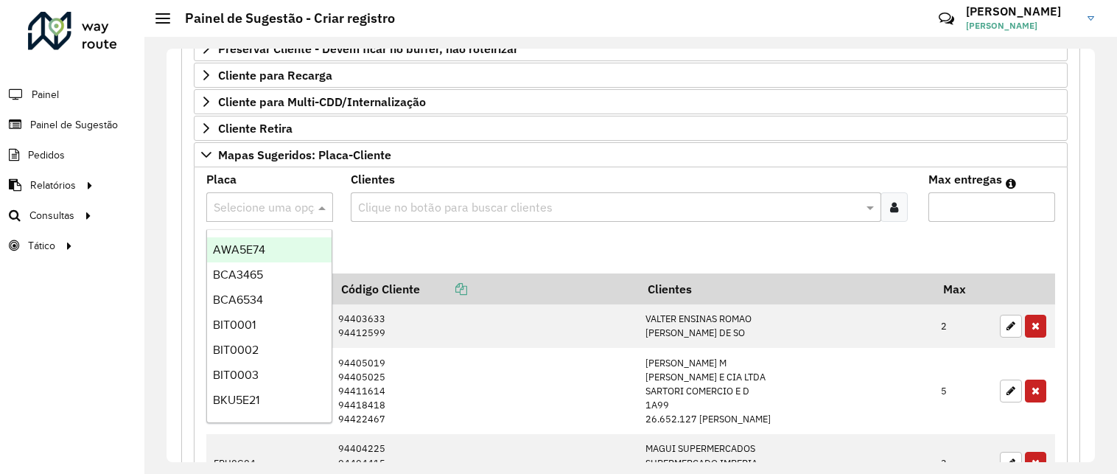
click at [268, 202] on input "text" at bounding box center [255, 208] width 83 height 18
type input "*******"
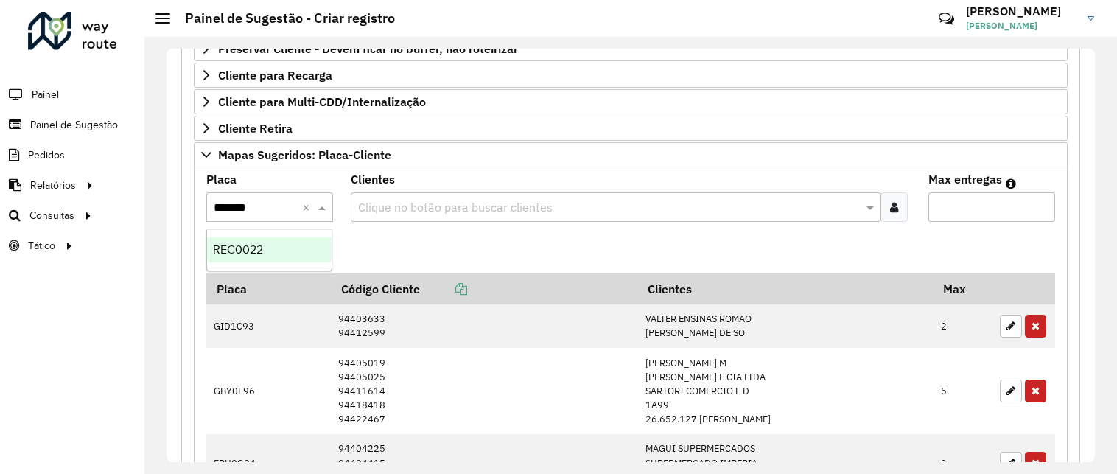
click at [311, 248] on div "REC0022" at bounding box center [269, 249] width 125 height 25
click at [894, 211] on icon at bounding box center [894, 207] width 8 height 12
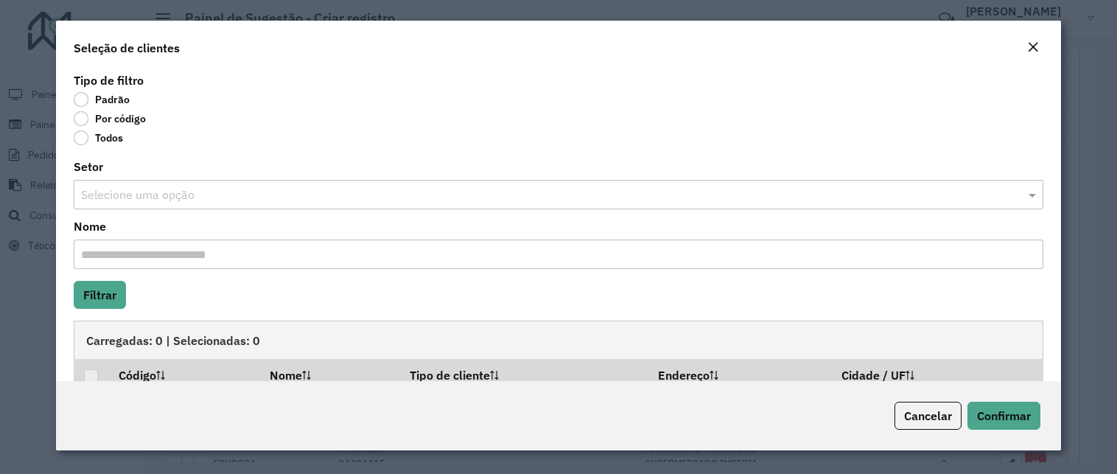
click at [135, 119] on body "**********" at bounding box center [558, 237] width 1117 height 474
click at [135, 119] on label "Por código" at bounding box center [110, 118] width 72 height 15
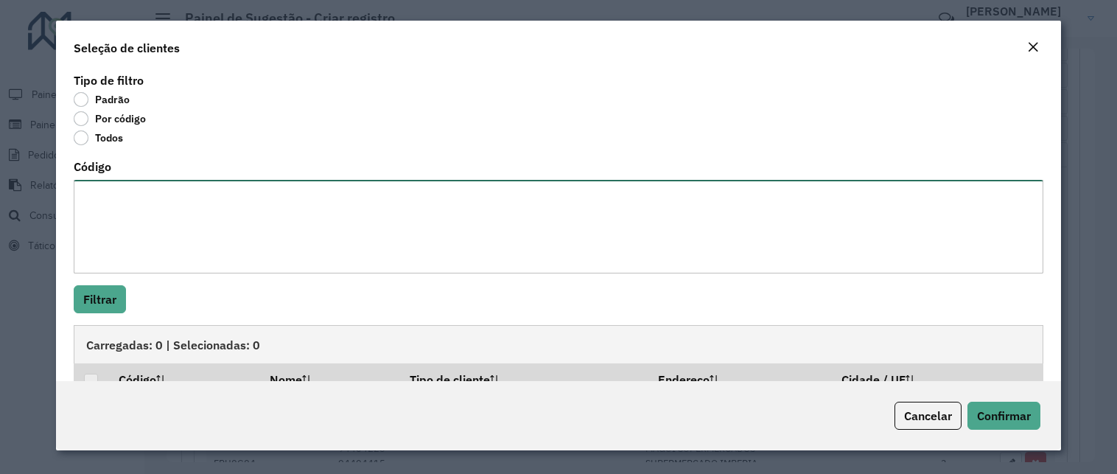
click at [135, 189] on textarea "Código" at bounding box center [559, 227] width 970 height 94
paste textarea "***** ****"
type textarea "***** ****"
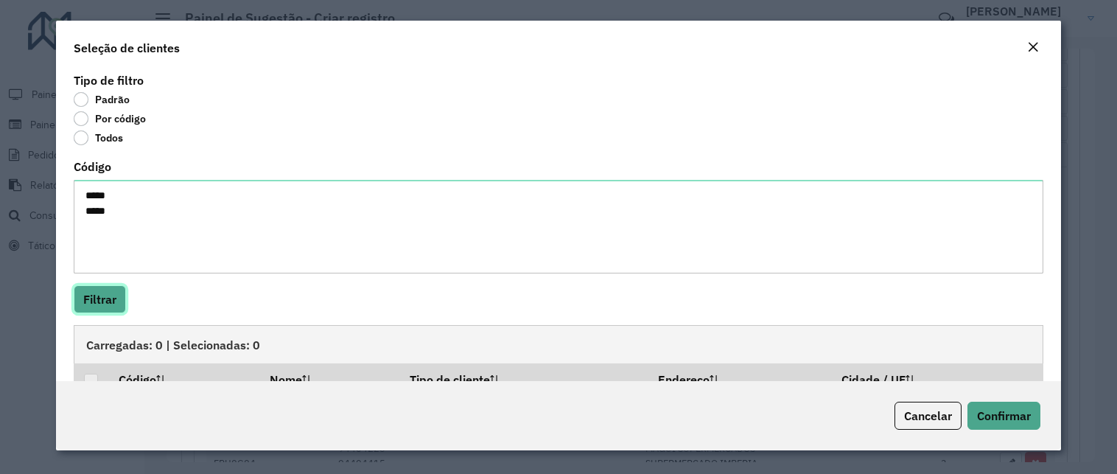
click at [100, 299] on button "Filtrar" at bounding box center [100, 299] width 52 height 28
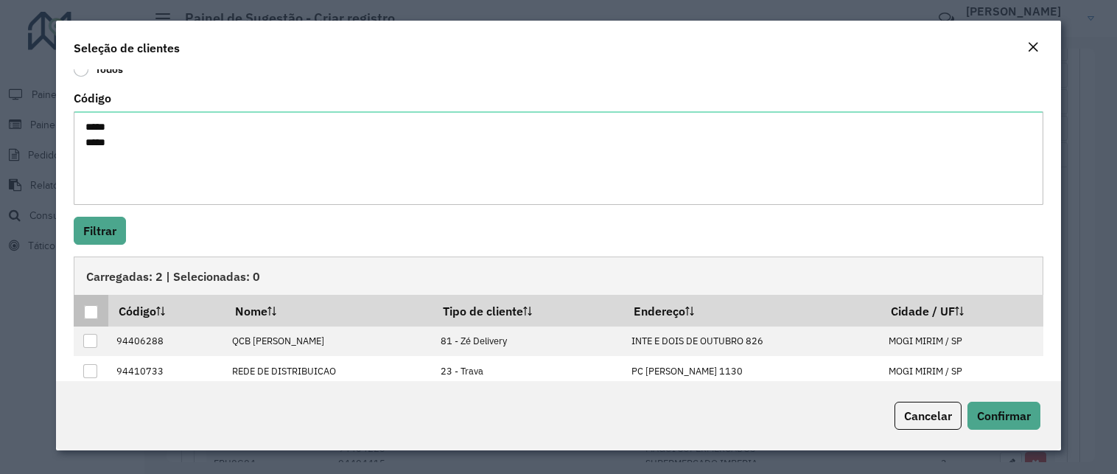
click at [94, 319] on div at bounding box center [91, 312] width 15 height 15
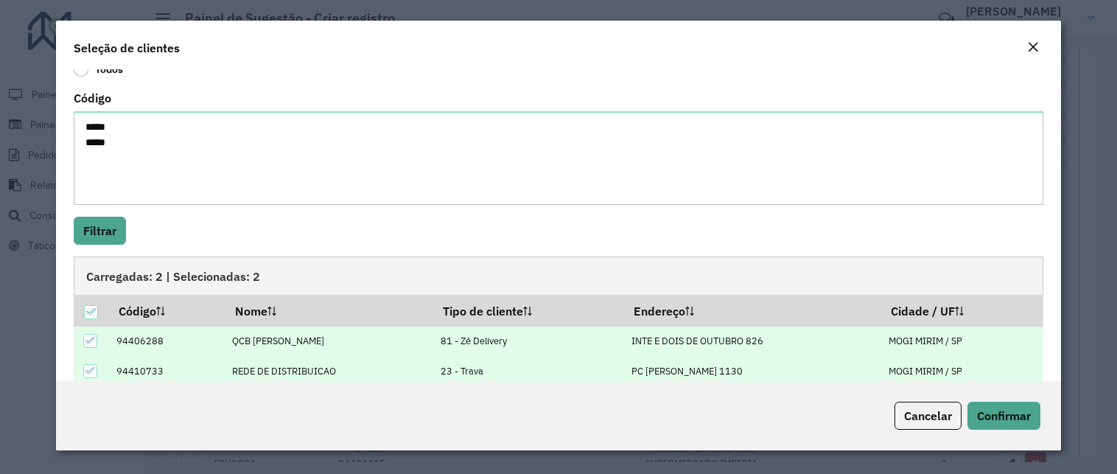
scroll to position [92, 0]
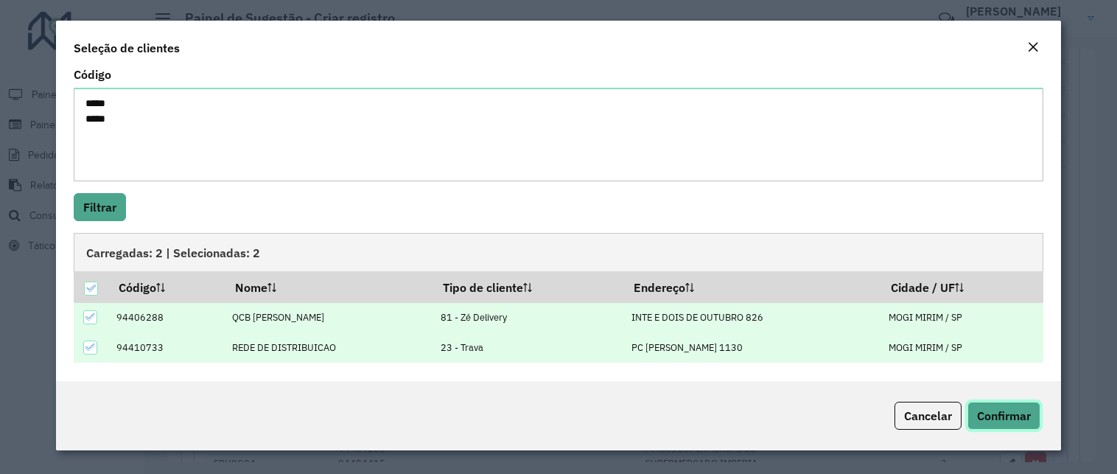
click at [979, 412] on span "Confirmar" at bounding box center [1004, 415] width 54 height 15
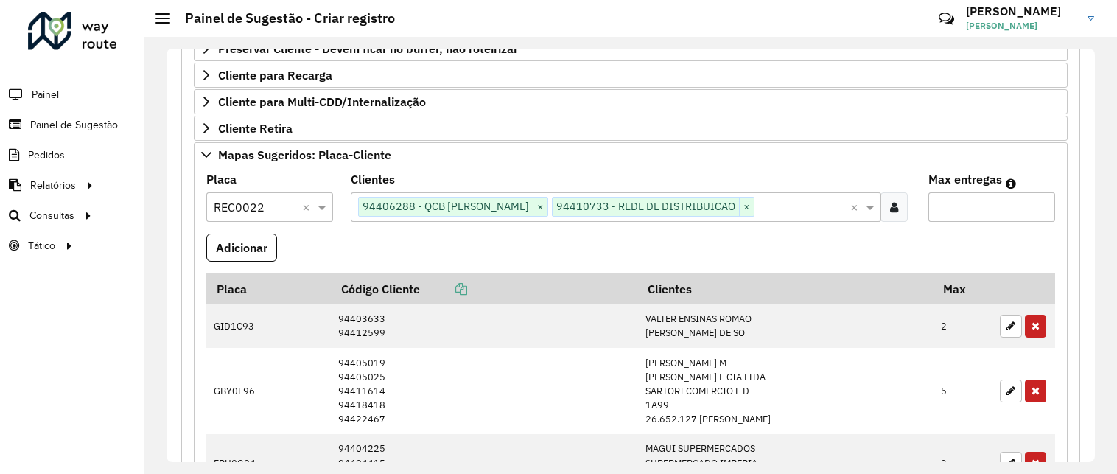
click at [983, 226] on formly-field "Max entregas" at bounding box center [992, 204] width 144 height 60
click at [985, 210] on input "Max entregas" at bounding box center [992, 206] width 127 height 29
type input "*"
click at [245, 248] on button "Adicionar" at bounding box center [241, 248] width 71 height 28
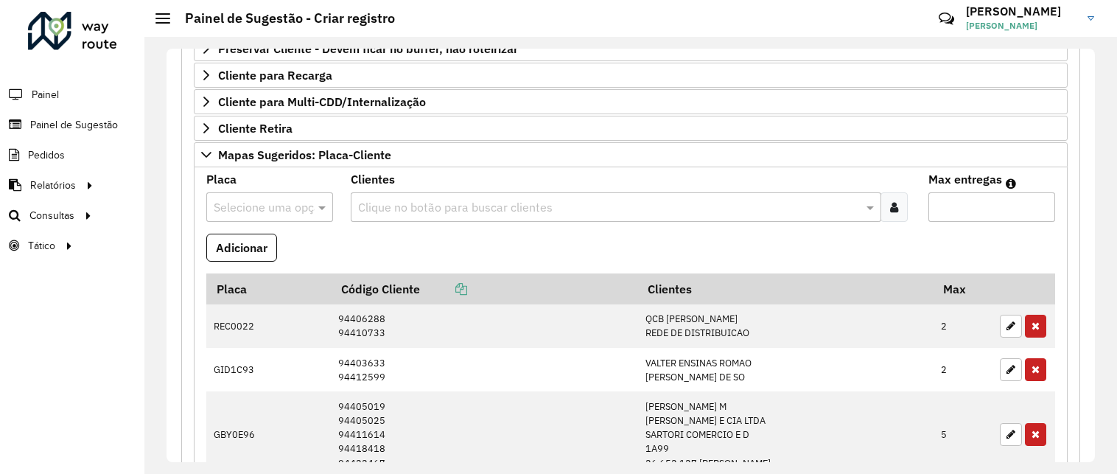
click at [262, 209] on input "text" at bounding box center [255, 208] width 83 height 18
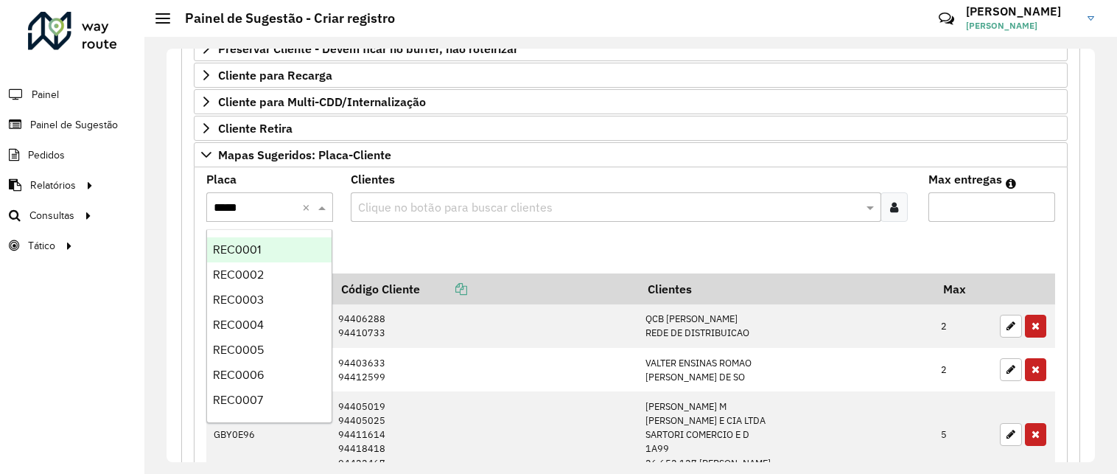
type input "******"
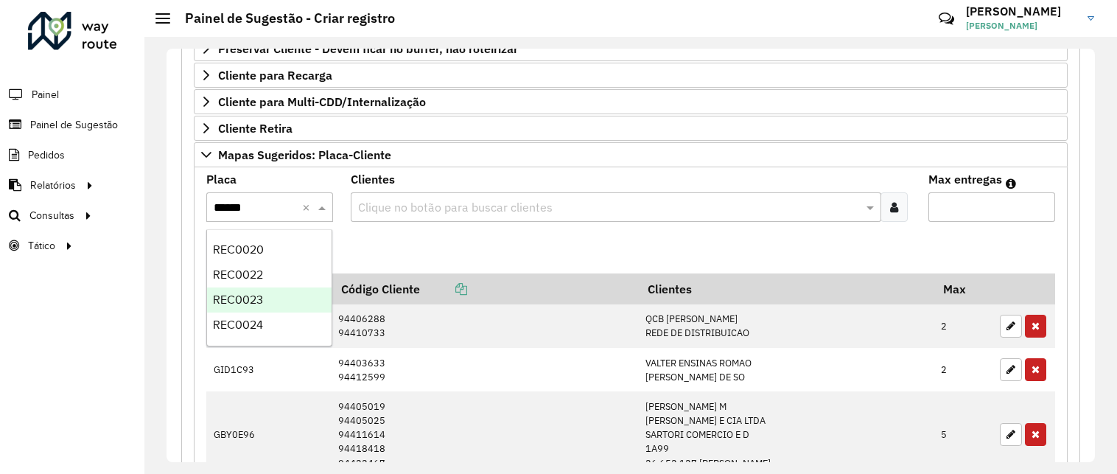
click at [271, 296] on div "REC0023" at bounding box center [269, 299] width 125 height 25
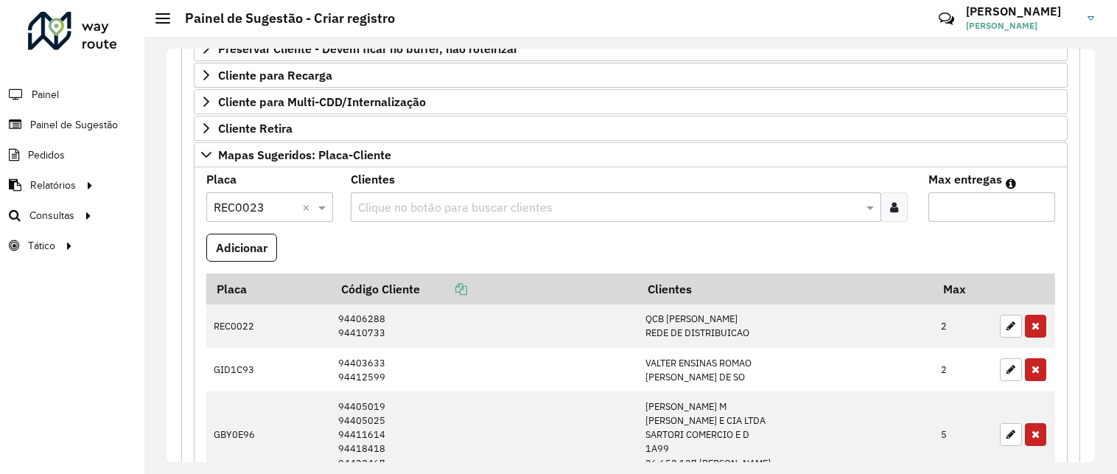
click at [890, 205] on icon at bounding box center [894, 207] width 8 height 12
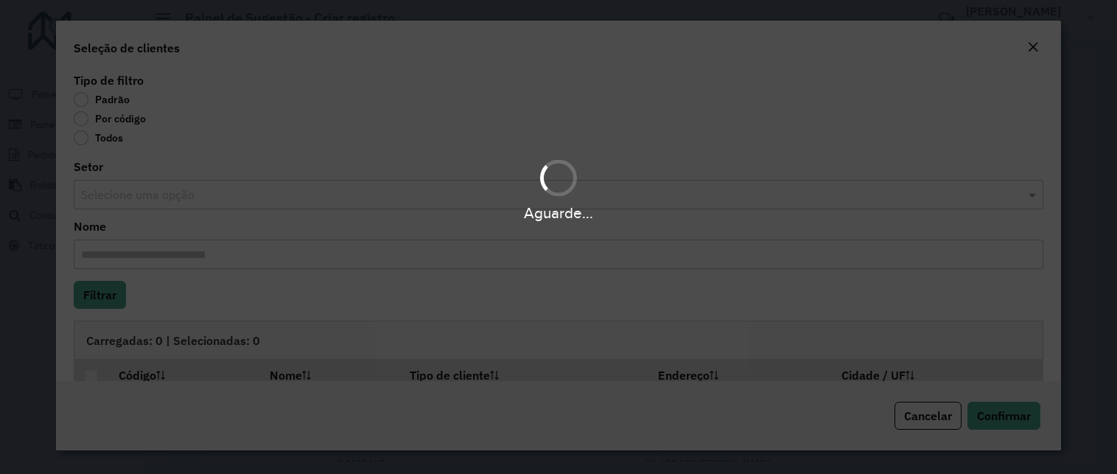
click at [122, 121] on div "Aguarde..." at bounding box center [558, 237] width 1117 height 474
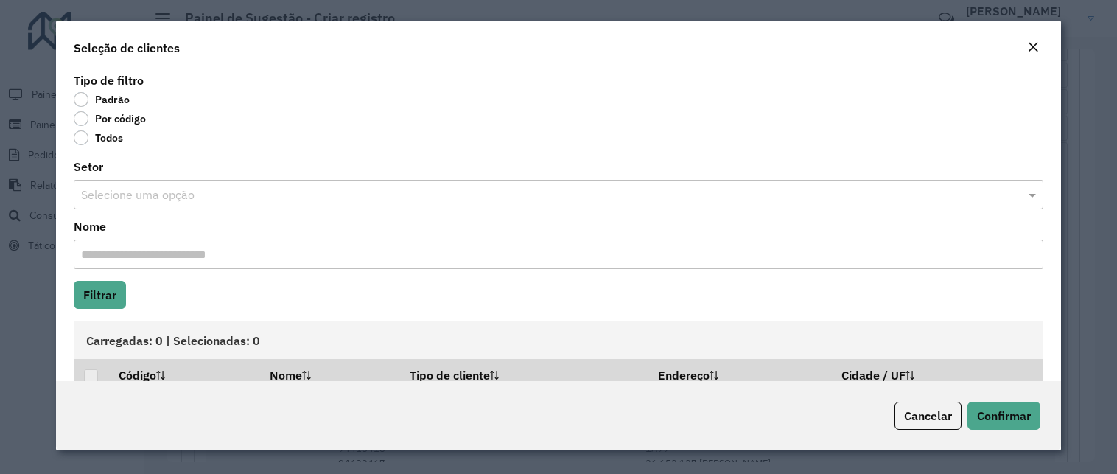
click at [122, 121] on label "Por código" at bounding box center [110, 118] width 72 height 15
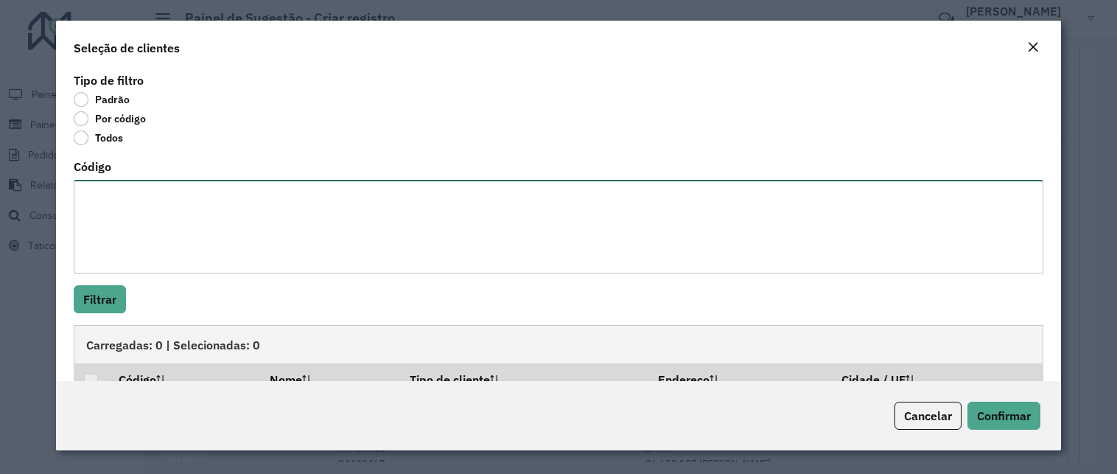
click at [150, 205] on textarea "Código" at bounding box center [559, 227] width 970 height 94
paste textarea "**** ***"
type textarea "**** ***"
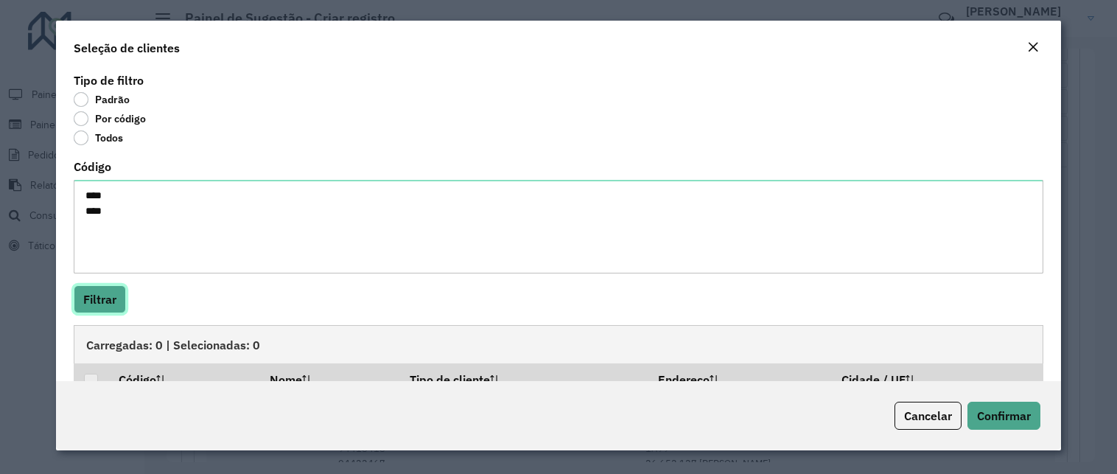
click at [103, 300] on button "Filtrar" at bounding box center [100, 299] width 52 height 28
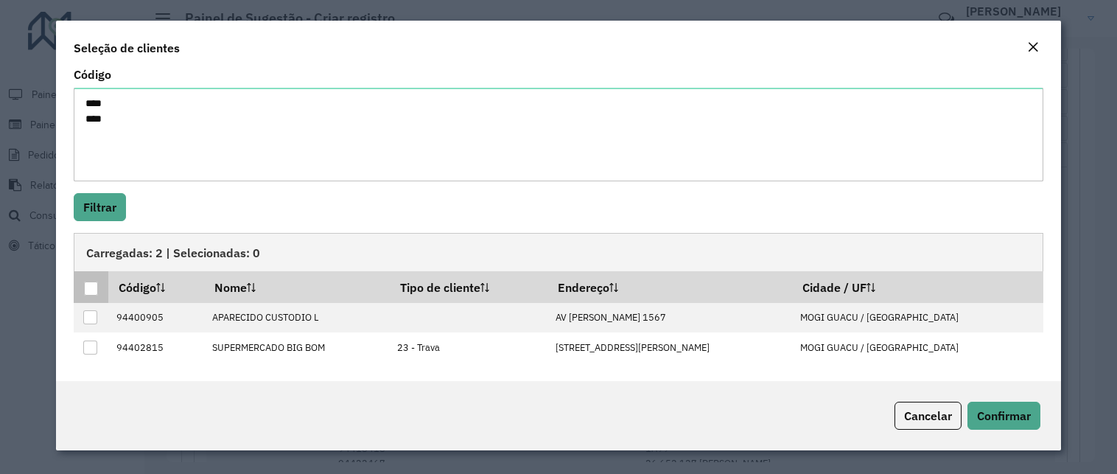
click at [97, 287] on div at bounding box center [91, 289] width 14 height 14
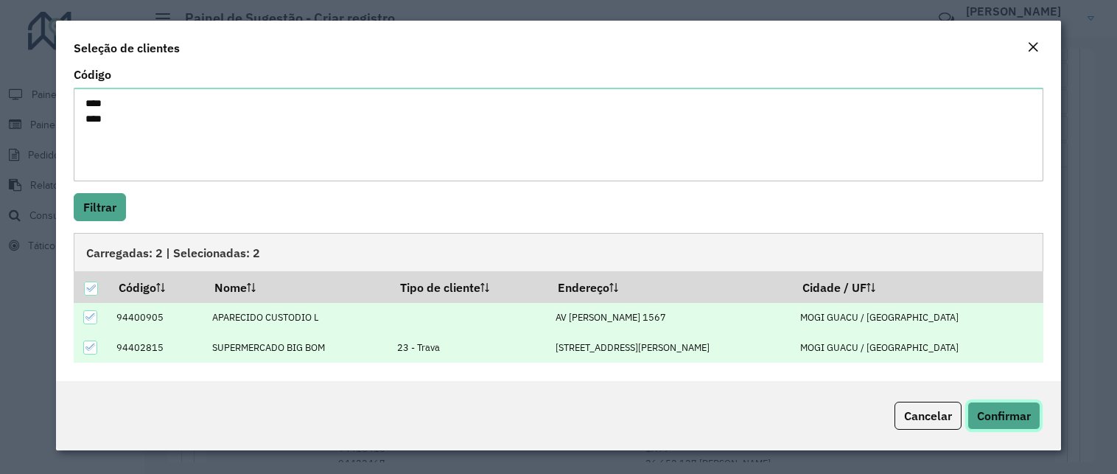
click at [1003, 427] on button "Confirmar" at bounding box center [1004, 416] width 73 height 28
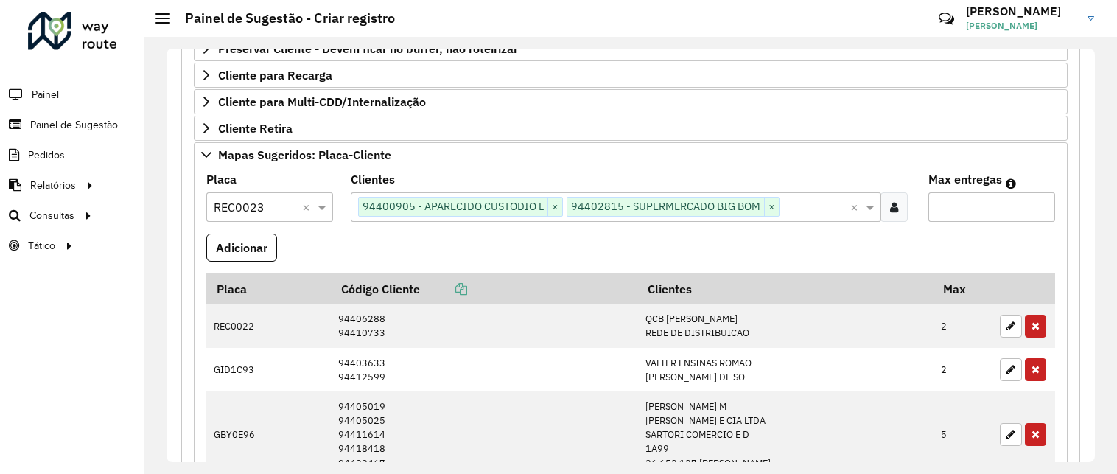
click at [979, 194] on input "Max entregas" at bounding box center [992, 206] width 127 height 29
type input "*"
click at [268, 241] on button "Adicionar" at bounding box center [241, 248] width 71 height 28
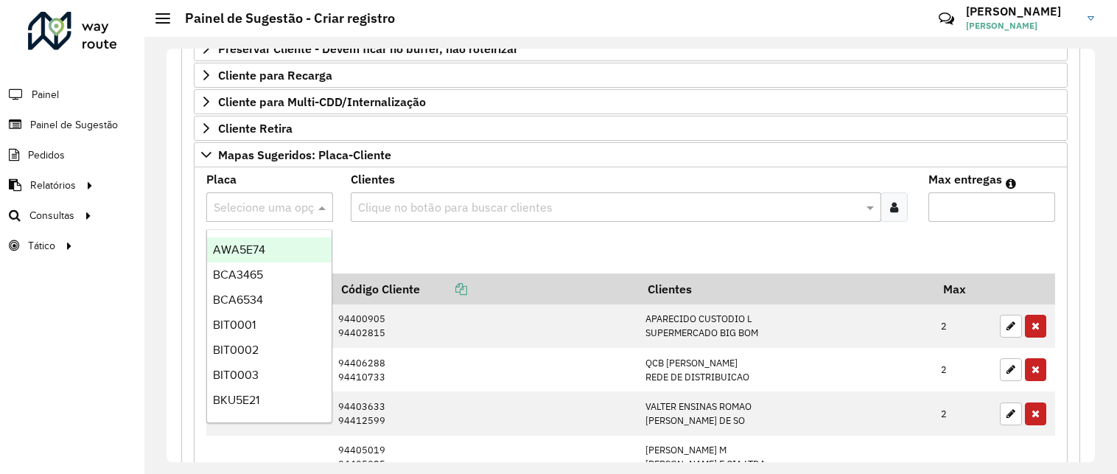
click at [271, 204] on input "text" at bounding box center [255, 208] width 83 height 18
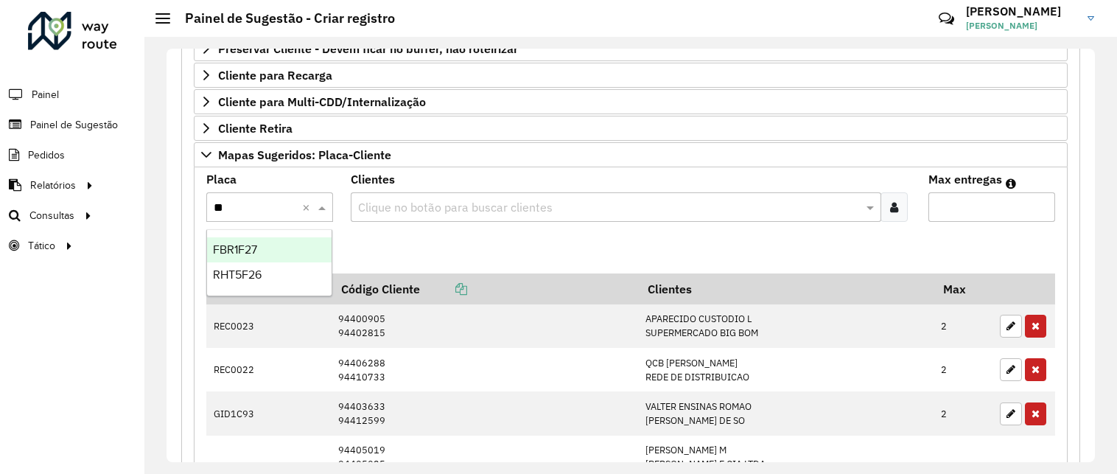
type input "***"
click at [271, 255] on div "RHT5F26" at bounding box center [269, 249] width 125 height 25
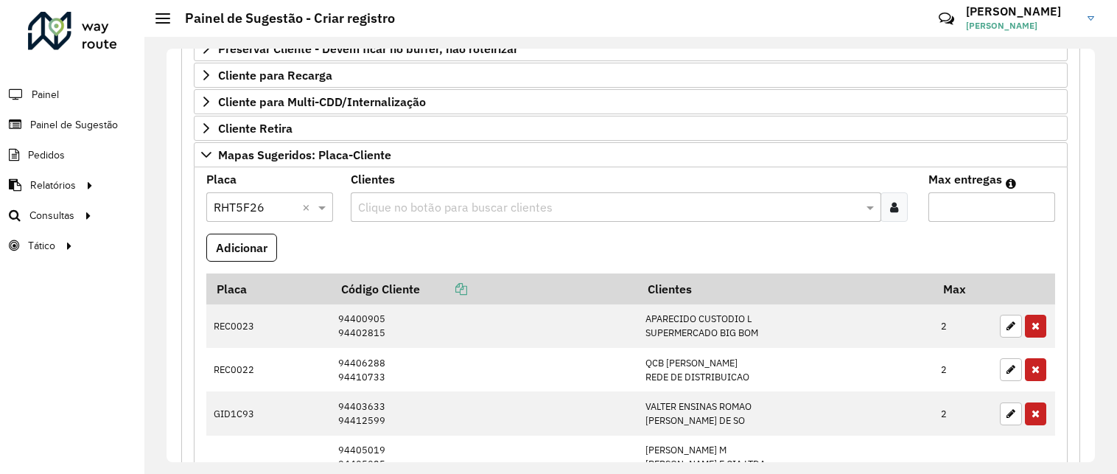
click at [884, 213] on div at bounding box center [894, 206] width 27 height 29
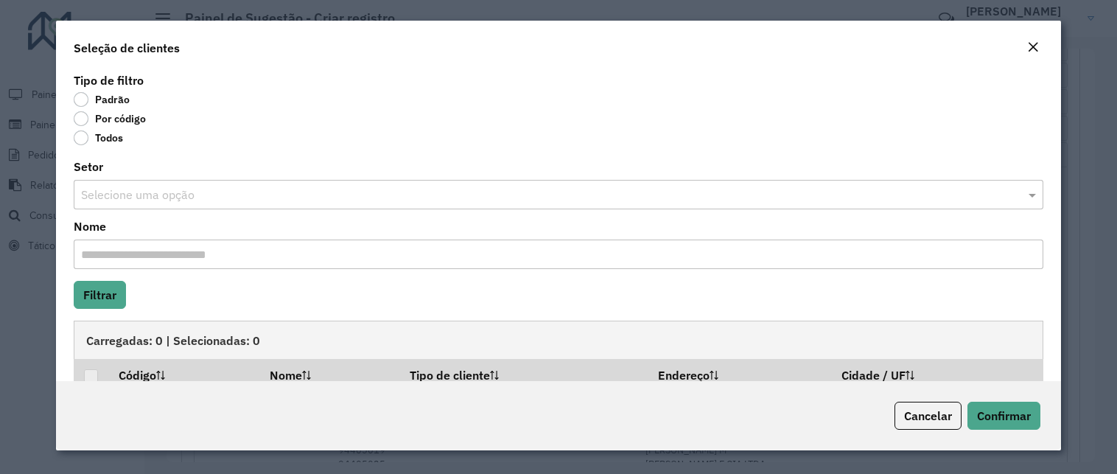
click at [133, 117] on label "Por código" at bounding box center [110, 118] width 72 height 15
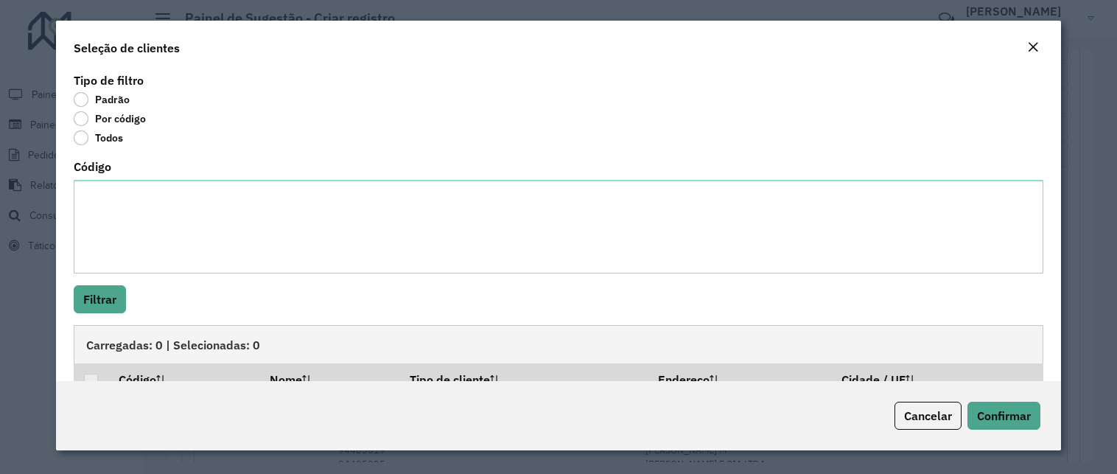
click at [150, 179] on div "Código" at bounding box center [559, 217] width 970 height 112
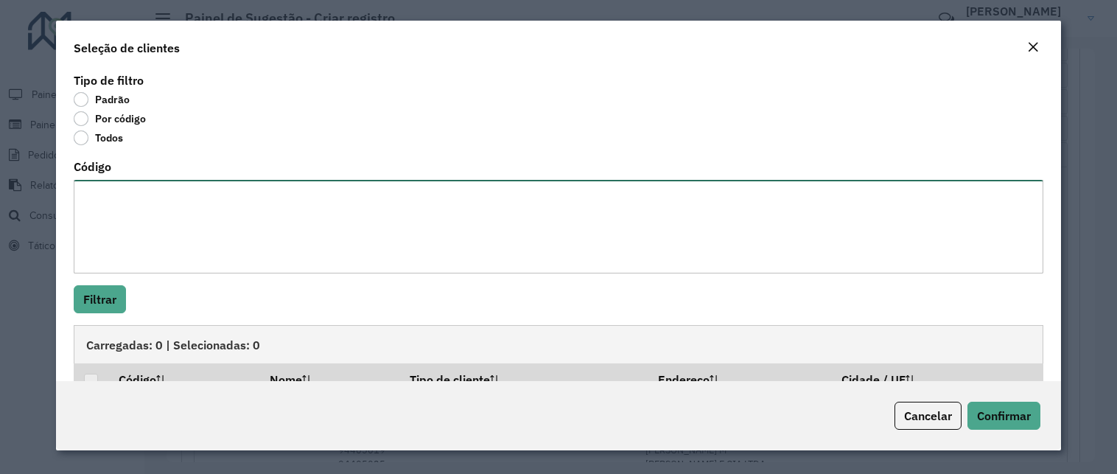
click at [153, 196] on textarea "Código" at bounding box center [559, 227] width 970 height 94
paste textarea "***** ***** *****"
type textarea "***** ***** *****"
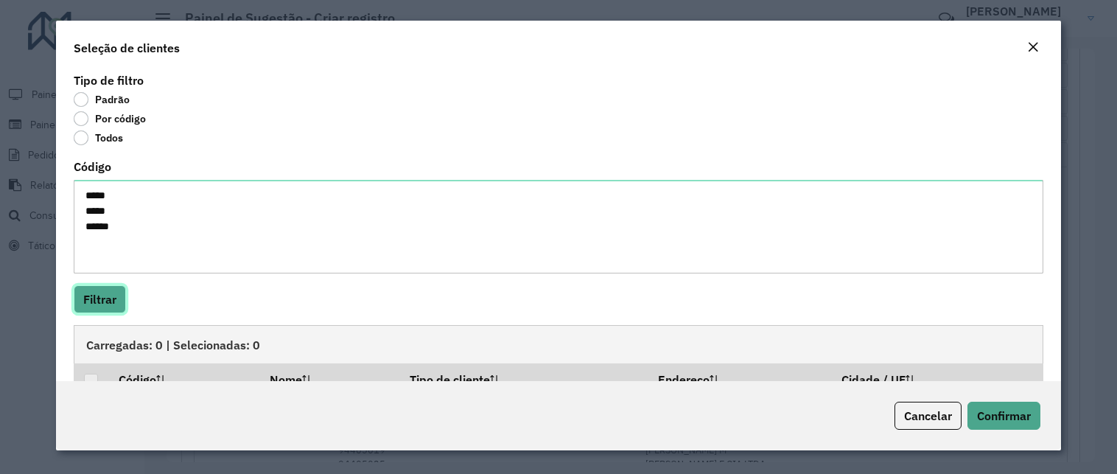
click at [109, 301] on button "Filtrar" at bounding box center [100, 299] width 52 height 28
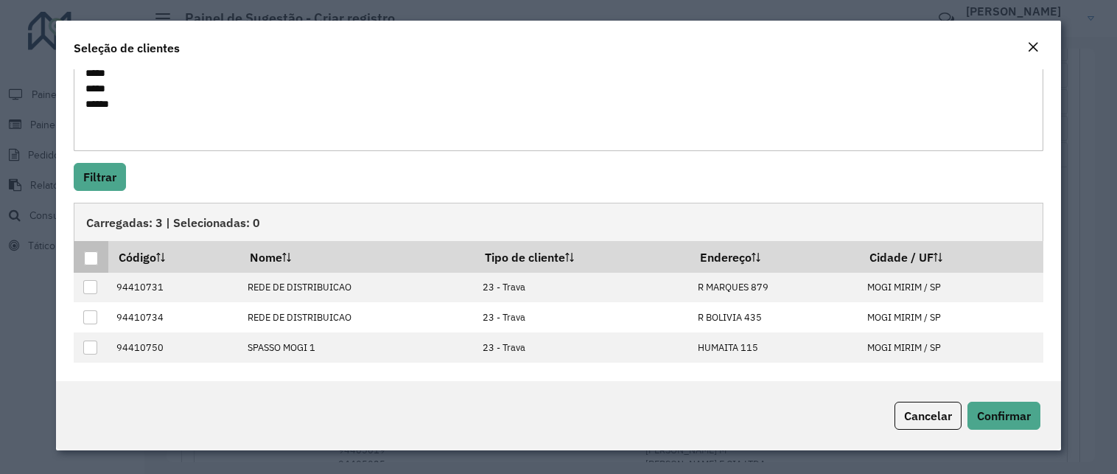
click at [93, 249] on th at bounding box center [91, 256] width 35 height 31
click at [93, 254] on div at bounding box center [91, 258] width 14 height 14
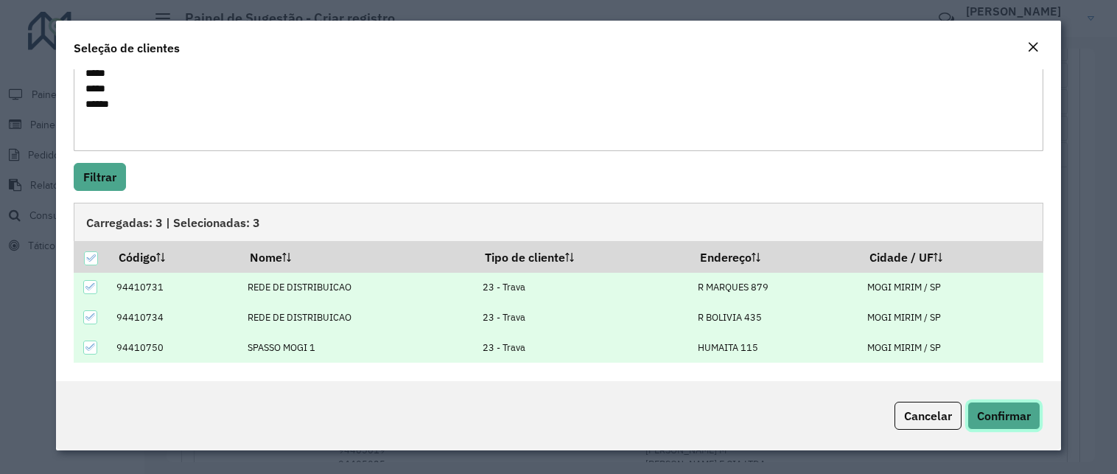
click at [988, 416] on span "Confirmar" at bounding box center [1004, 415] width 54 height 15
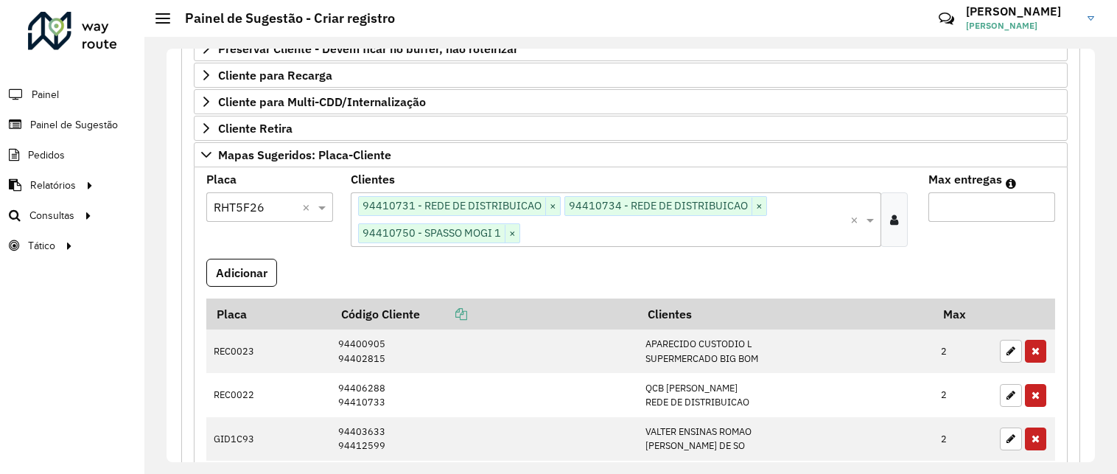
click at [966, 217] on input "Max entregas" at bounding box center [992, 206] width 127 height 29
type input "*"
click at [243, 262] on button "Adicionar" at bounding box center [241, 273] width 71 height 28
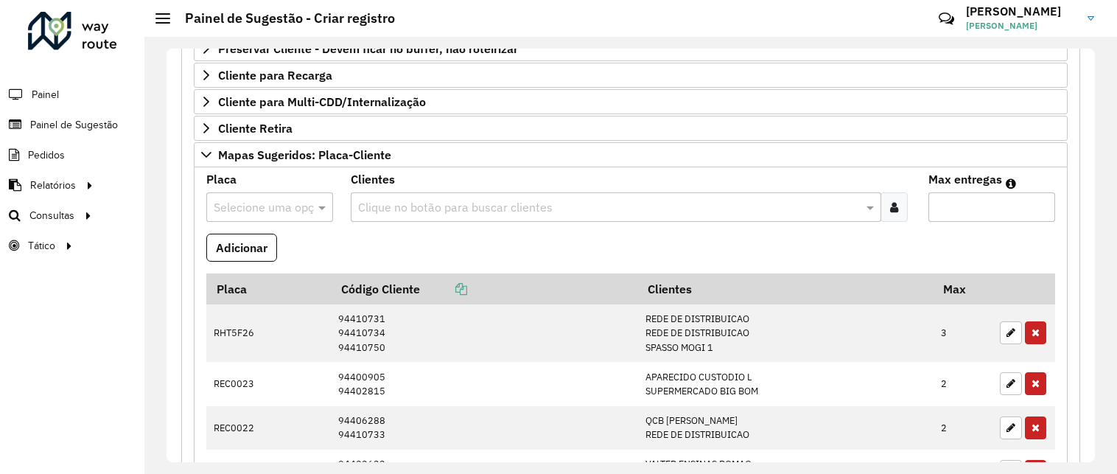
click at [125, 418] on div "Roteirizador AmbevTech Painel Painel de Sugestão Pedidos Relatórios Clientes Cl…" at bounding box center [72, 237] width 144 height 474
click at [245, 209] on input "text" at bounding box center [255, 208] width 83 height 18
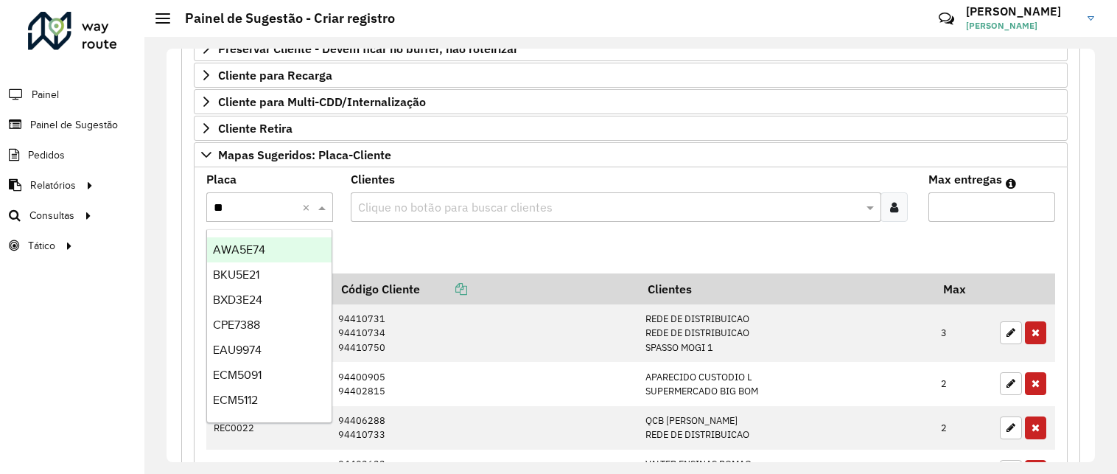
type input "***"
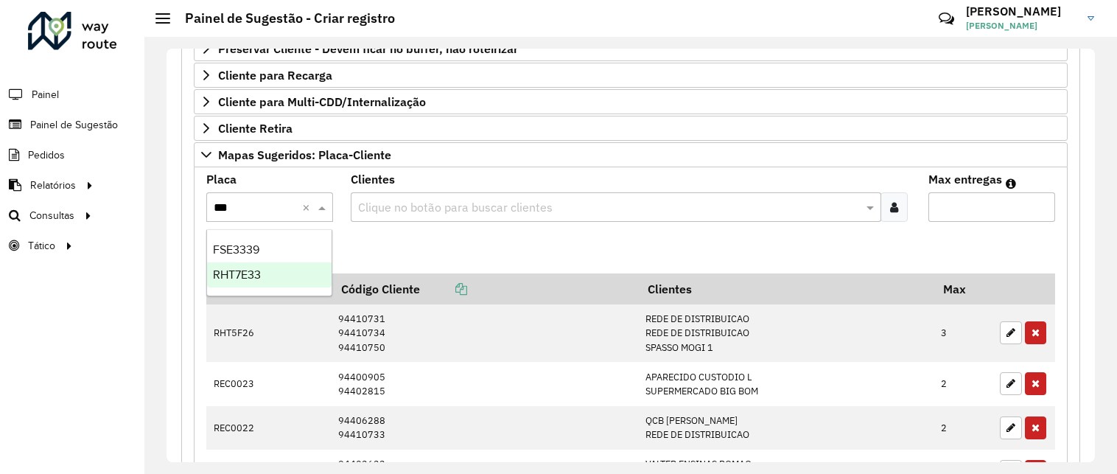
click at [296, 270] on div "RHT7E33" at bounding box center [269, 274] width 125 height 25
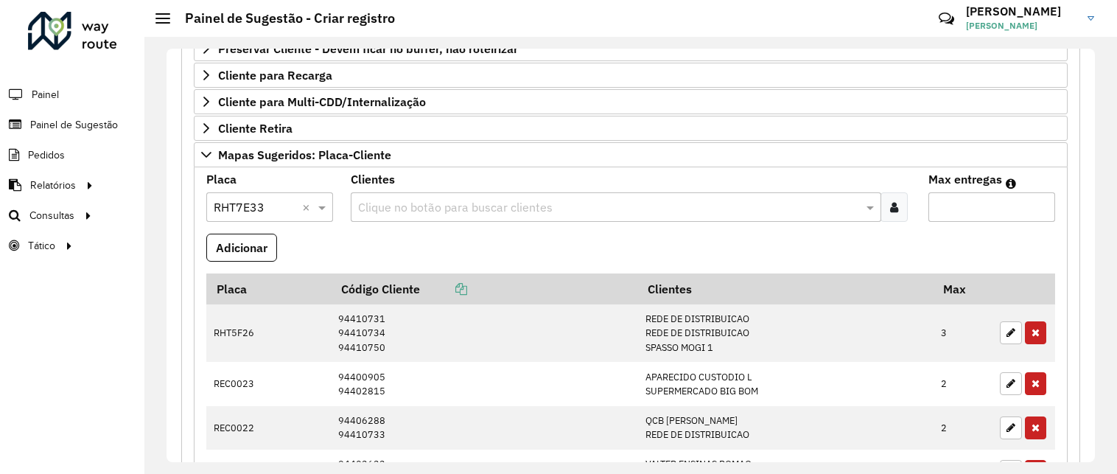
click at [892, 206] on icon at bounding box center [894, 207] width 8 height 12
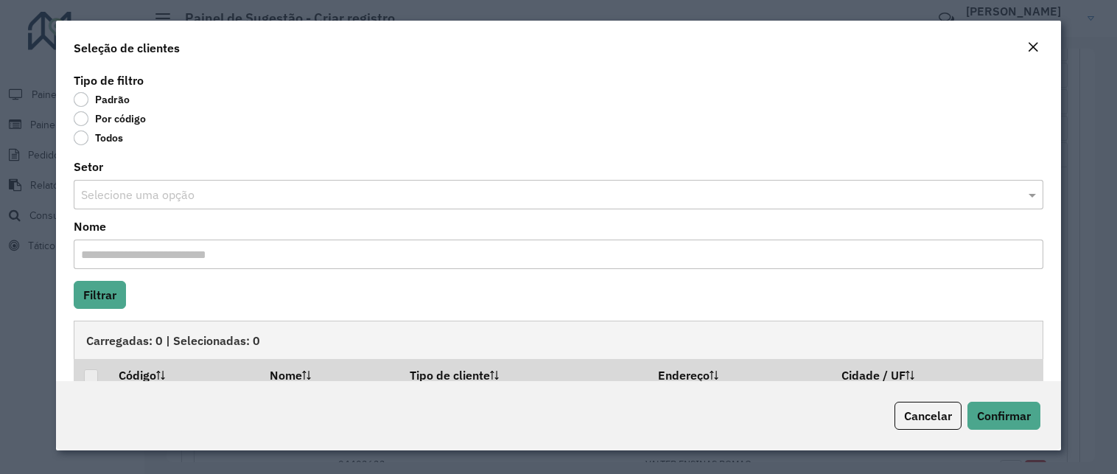
click at [98, 123] on label "Por código" at bounding box center [110, 118] width 72 height 15
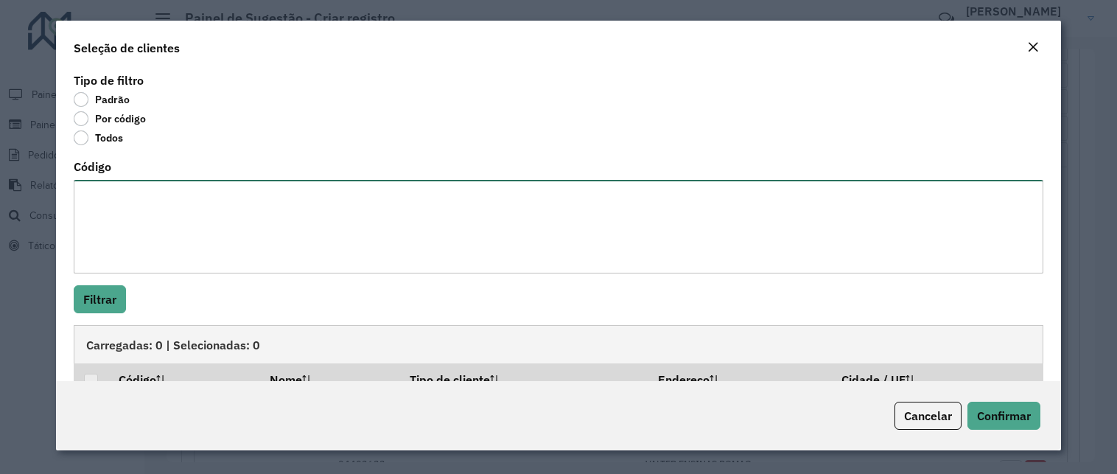
click at [136, 217] on textarea "Código" at bounding box center [559, 227] width 970 height 94
paste textarea "***** **** *****"
type textarea "***** **** *****"
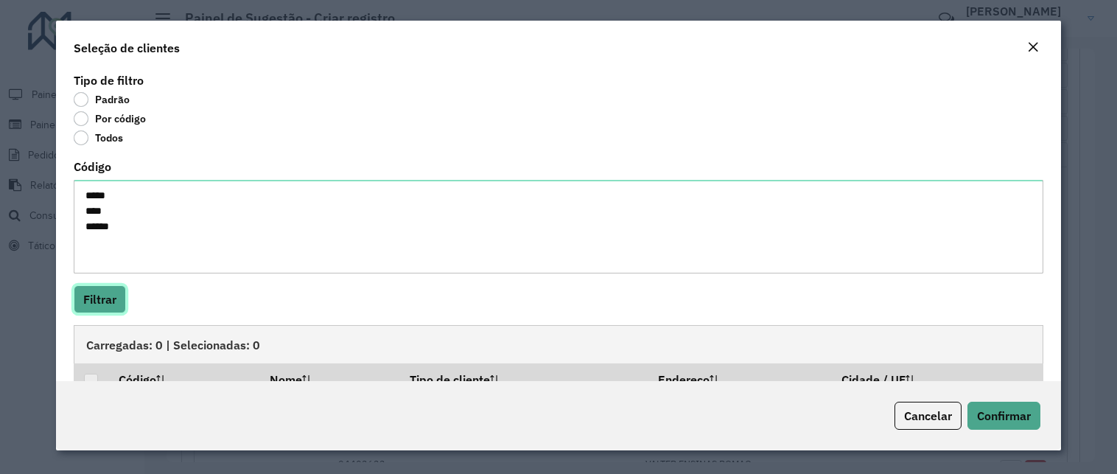
click at [105, 300] on button "Filtrar" at bounding box center [100, 299] width 52 height 28
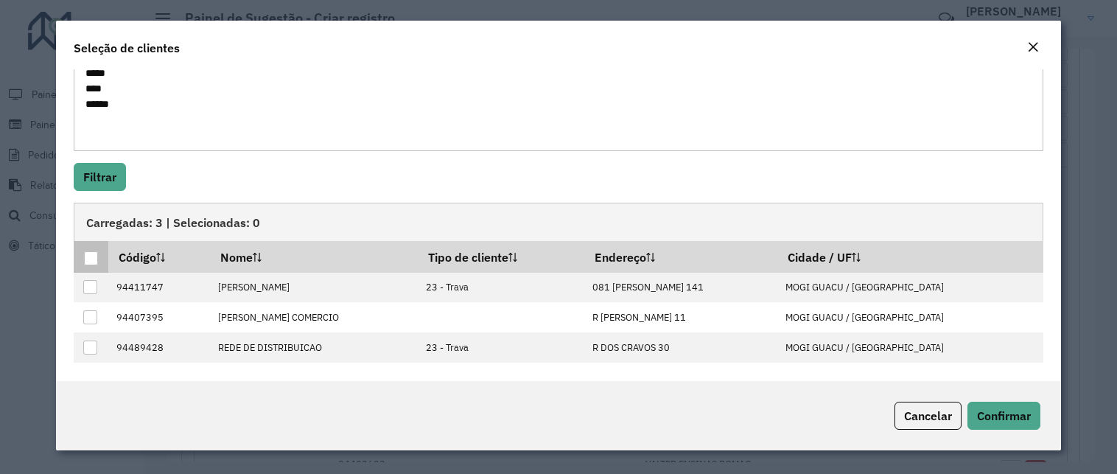
click at [97, 259] on div at bounding box center [91, 258] width 14 height 14
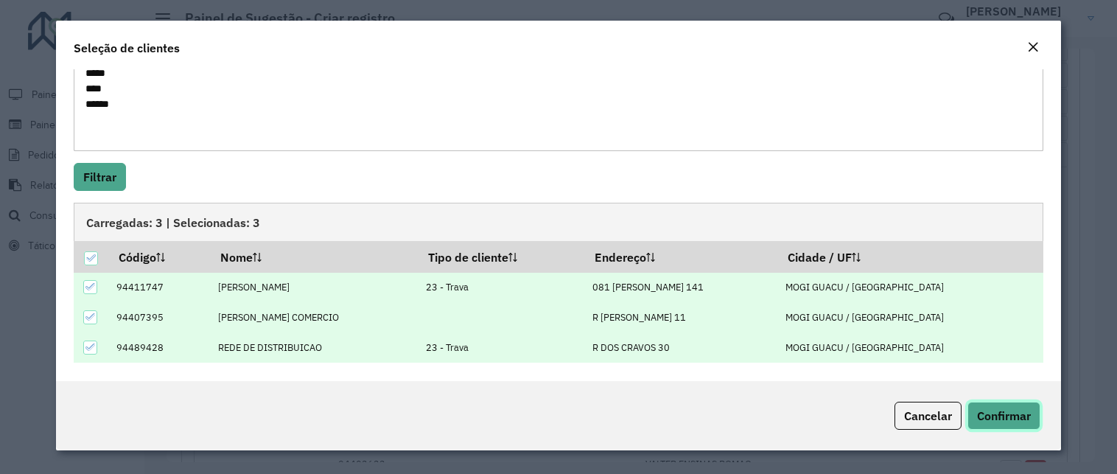
click at [991, 411] on span "Confirmar" at bounding box center [1004, 415] width 54 height 15
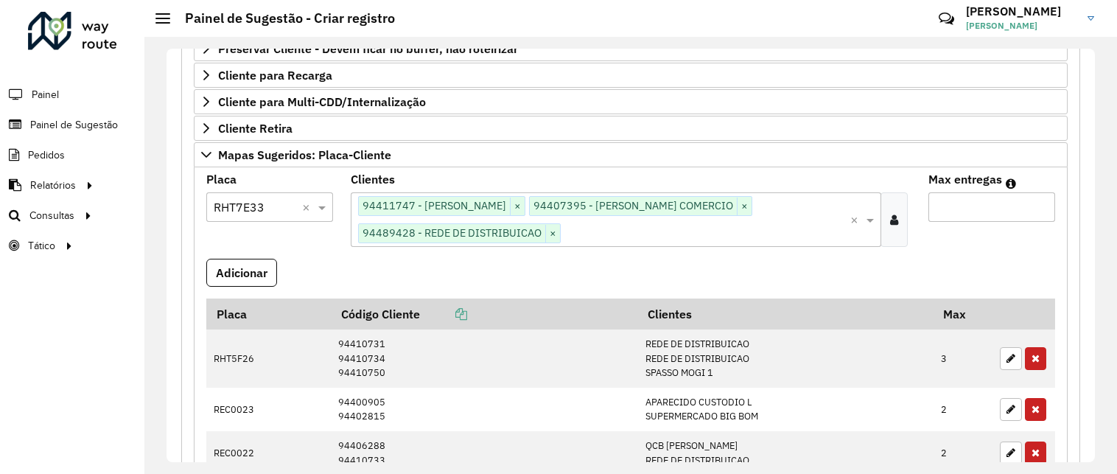
click at [981, 206] on input "Max entregas" at bounding box center [992, 206] width 127 height 29
type input "*"
click at [261, 274] on button "Adicionar" at bounding box center [241, 273] width 71 height 28
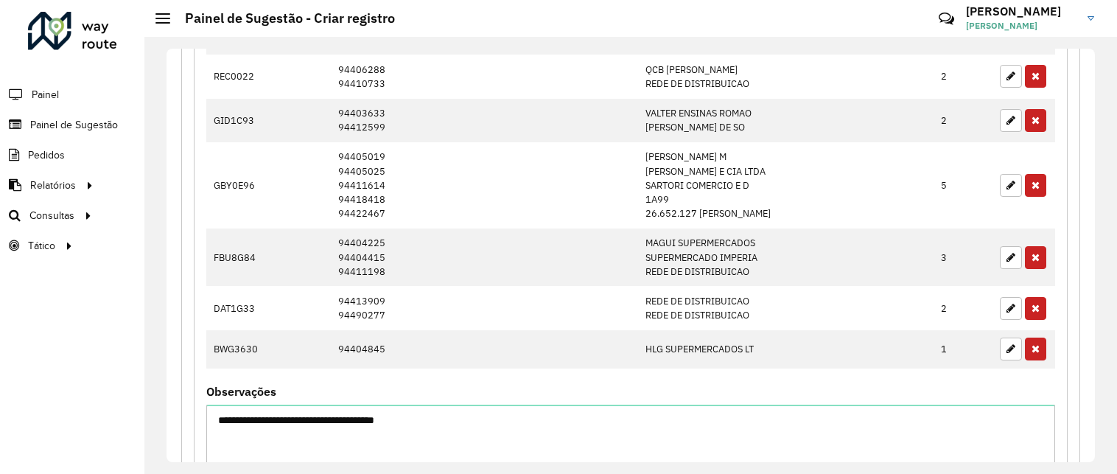
scroll to position [1298, 0]
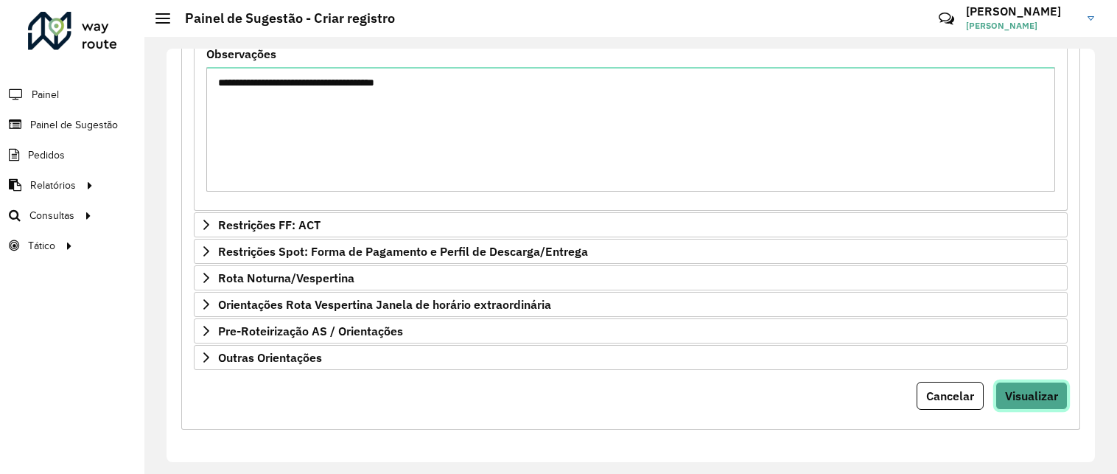
click at [1013, 388] on span "Visualizar" at bounding box center [1031, 395] width 53 height 15
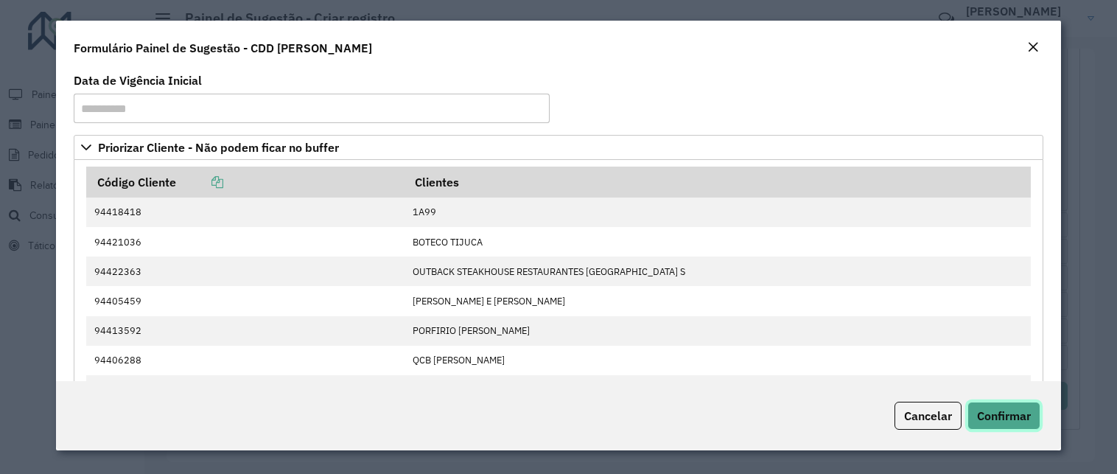
click at [1023, 408] on button "Confirmar" at bounding box center [1004, 416] width 73 height 28
